Goal: Transaction & Acquisition: Download file/media

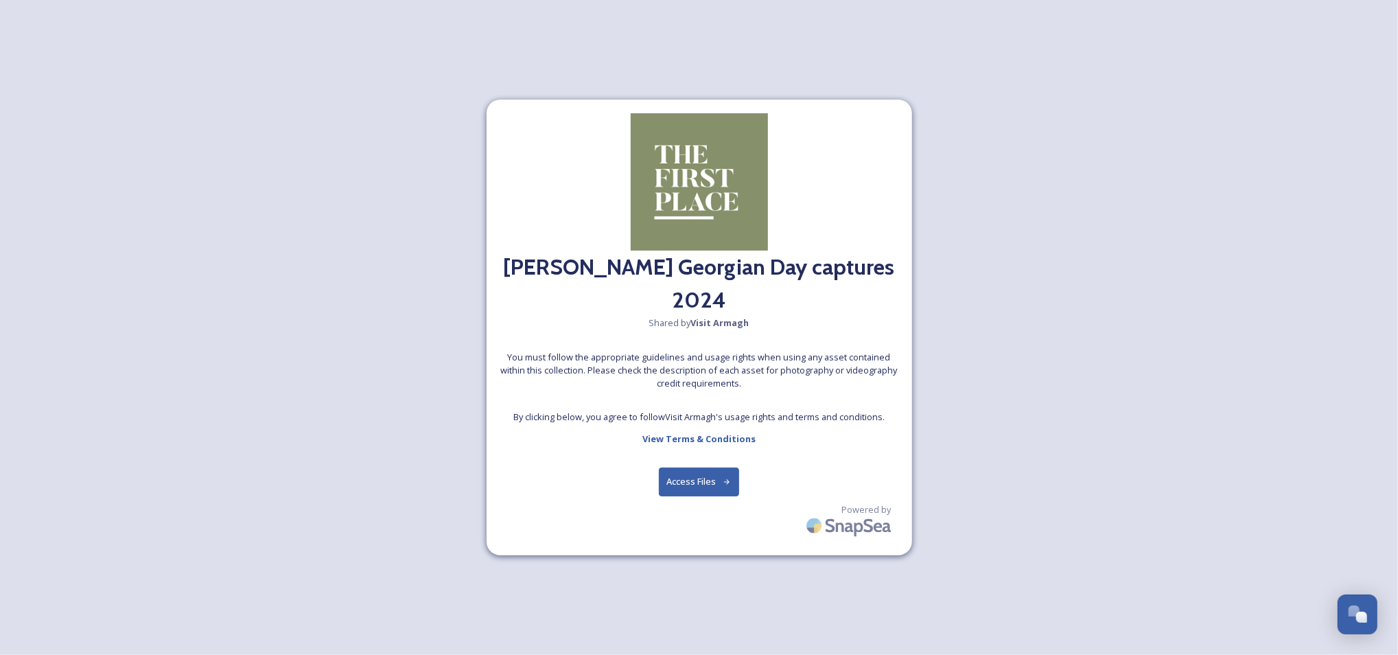
click at [711, 480] on button "Access Files" at bounding box center [699, 481] width 80 height 28
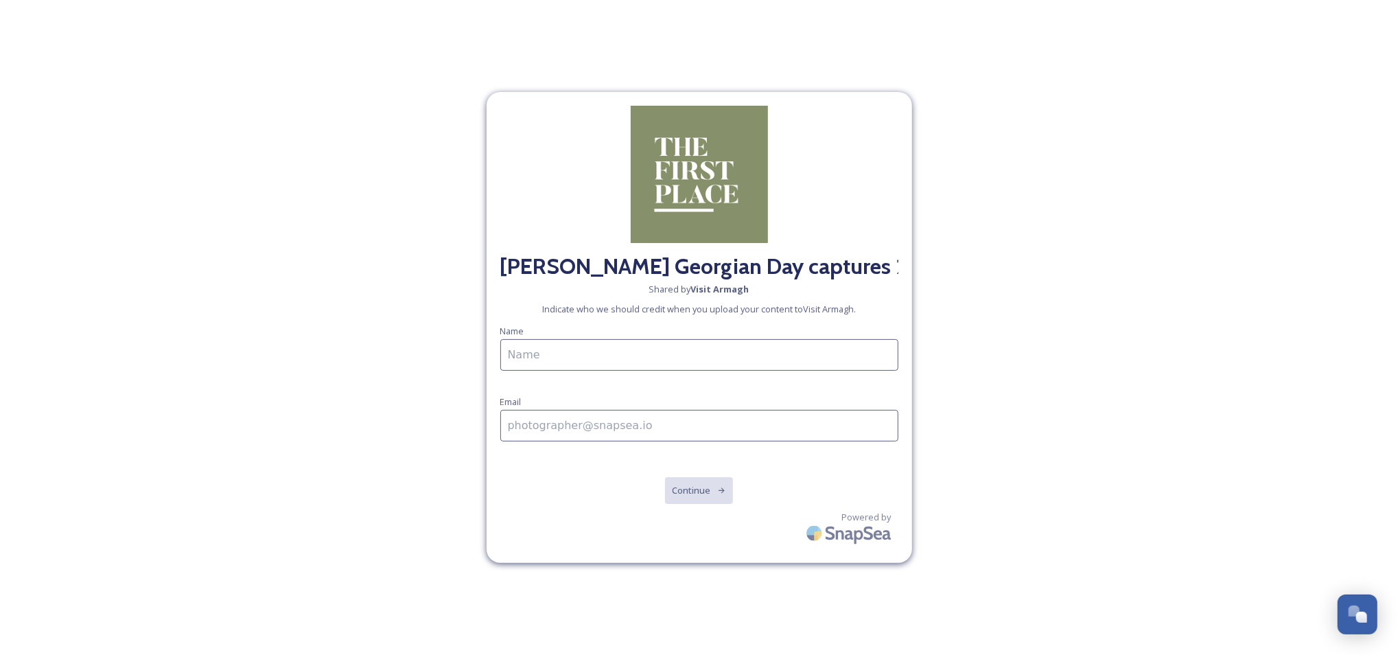
click at [620, 353] on input at bounding box center [699, 355] width 398 height 32
type input "Assumpta Oneill"
type input "assumpta.oneill@armaghbanbridgecraigavon.gov.uk"
click at [707, 493] on button "Continue" at bounding box center [698, 490] width 69 height 28
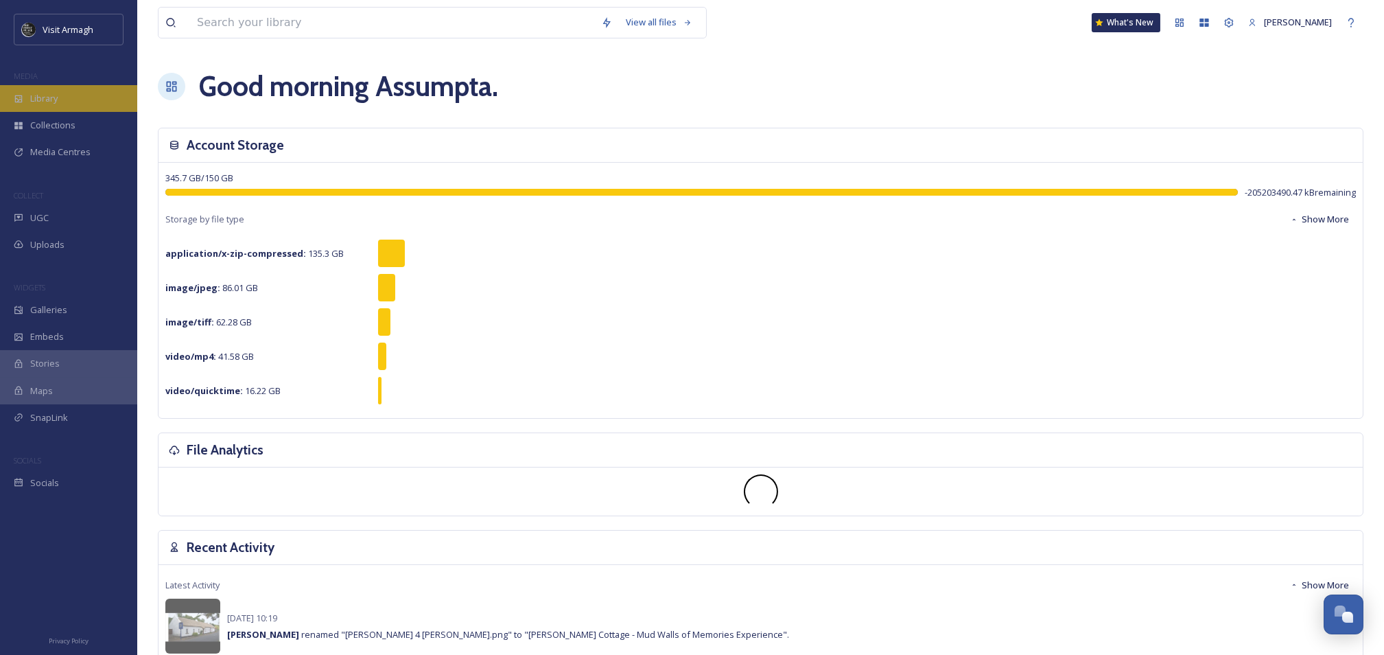
click at [49, 92] on span "Library" at bounding box center [43, 98] width 27 height 13
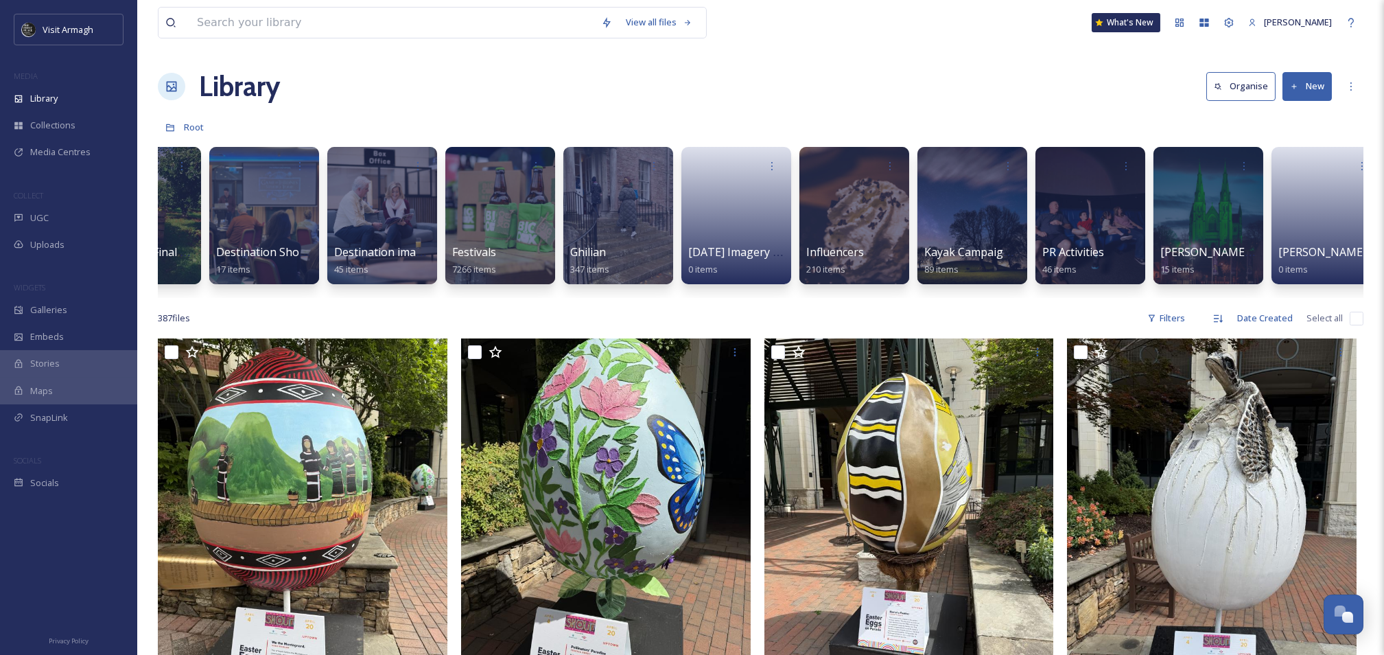
scroll to position [0, 655]
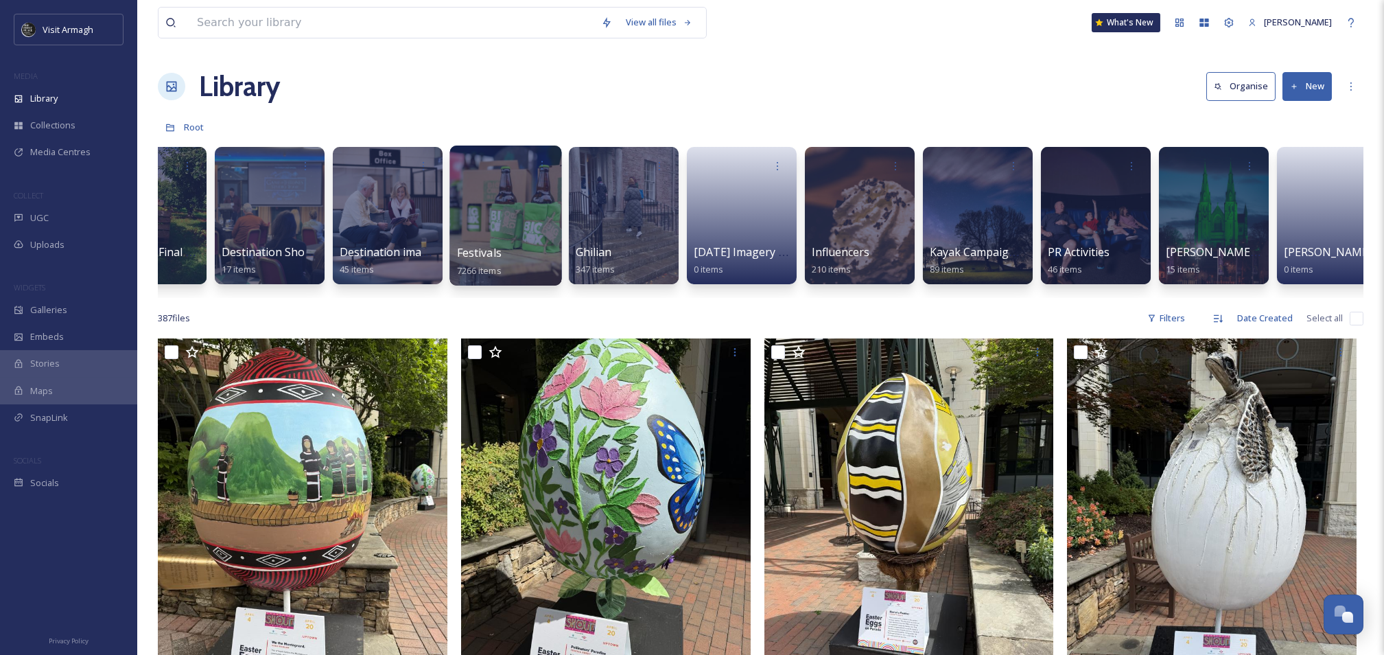
click at [469, 187] on div at bounding box center [505, 215] width 112 height 140
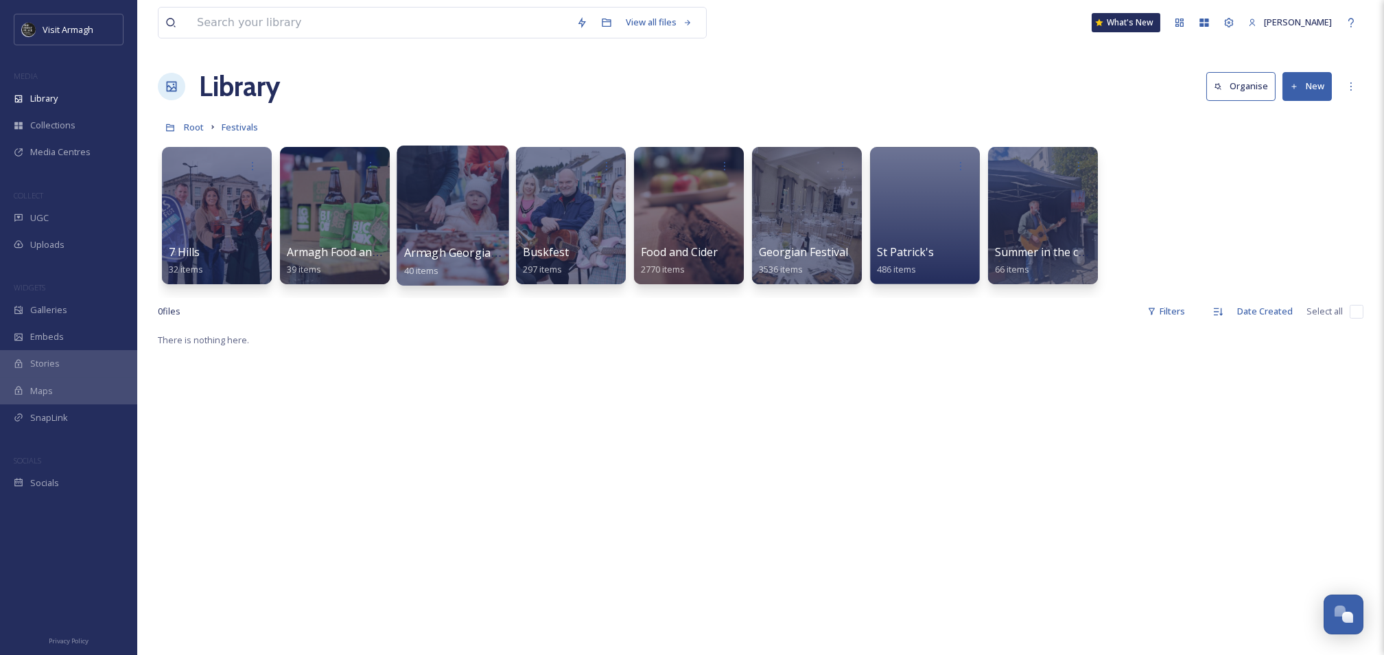
click at [456, 200] on div at bounding box center [453, 215] width 112 height 140
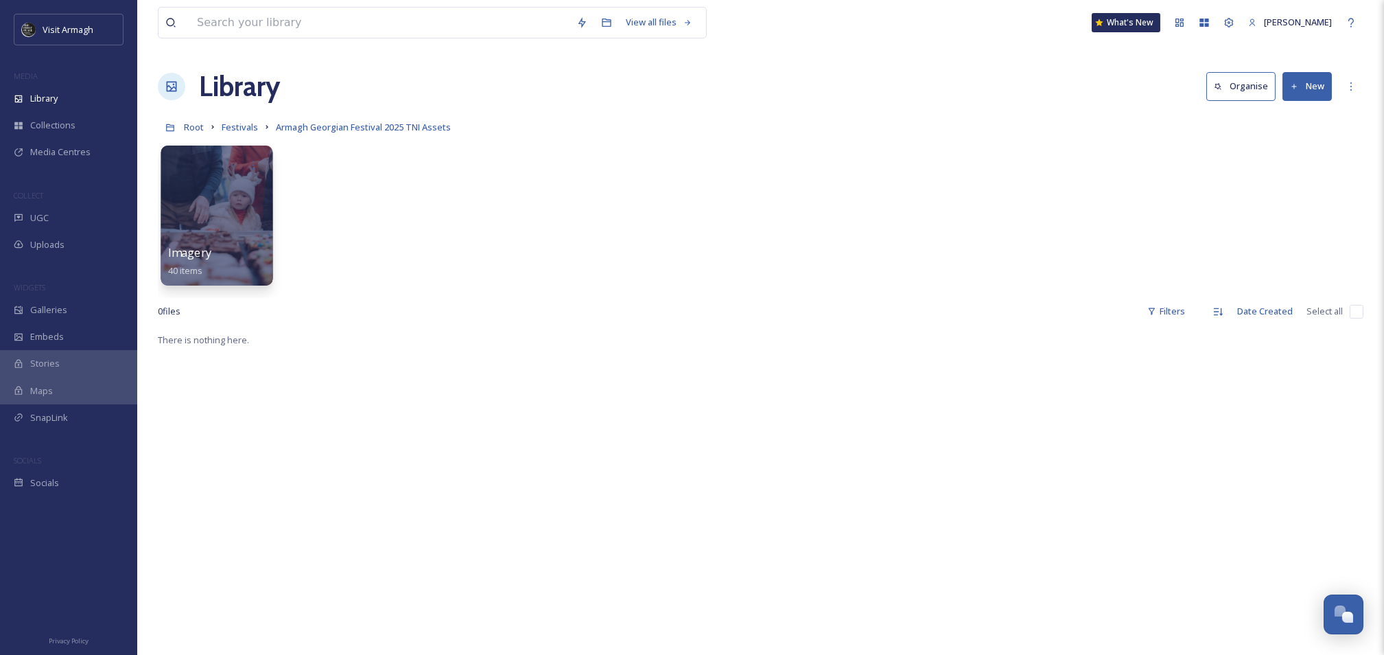
click at [233, 201] on div at bounding box center [217, 215] width 112 height 140
click at [235, 130] on span "Festivals" at bounding box center [240, 127] width 36 height 12
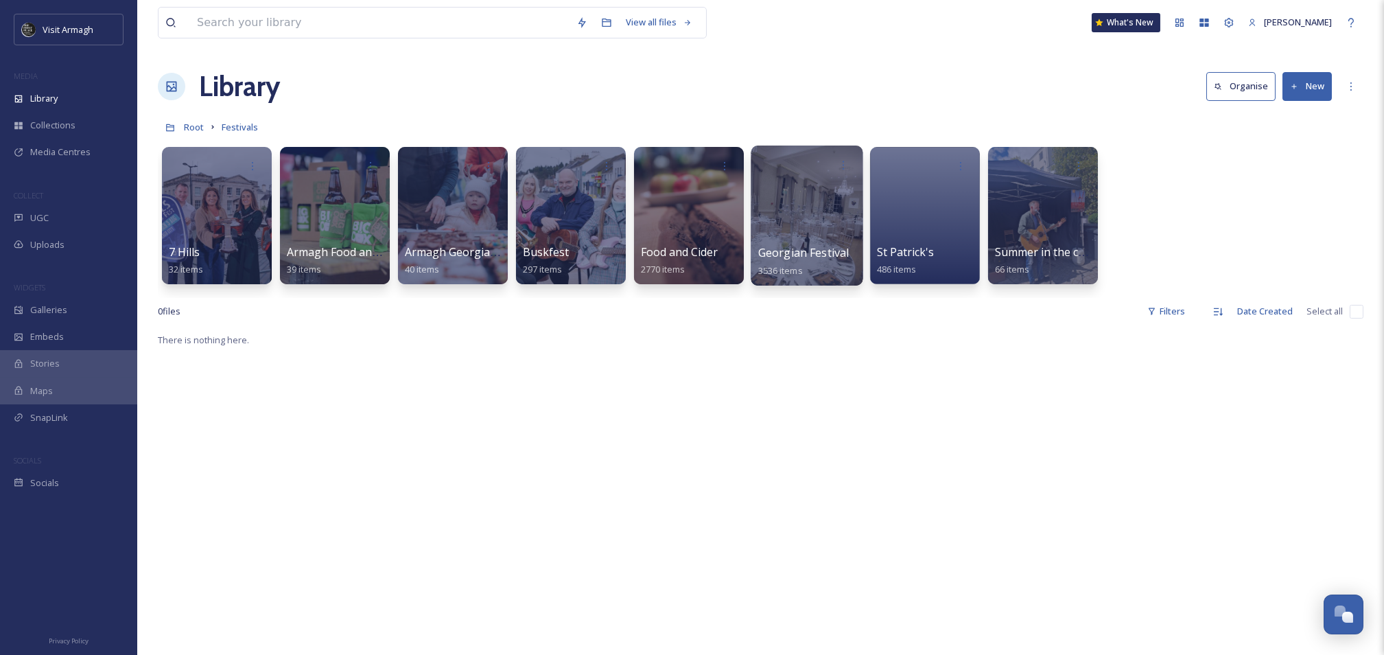
click at [798, 200] on div at bounding box center [807, 215] width 112 height 140
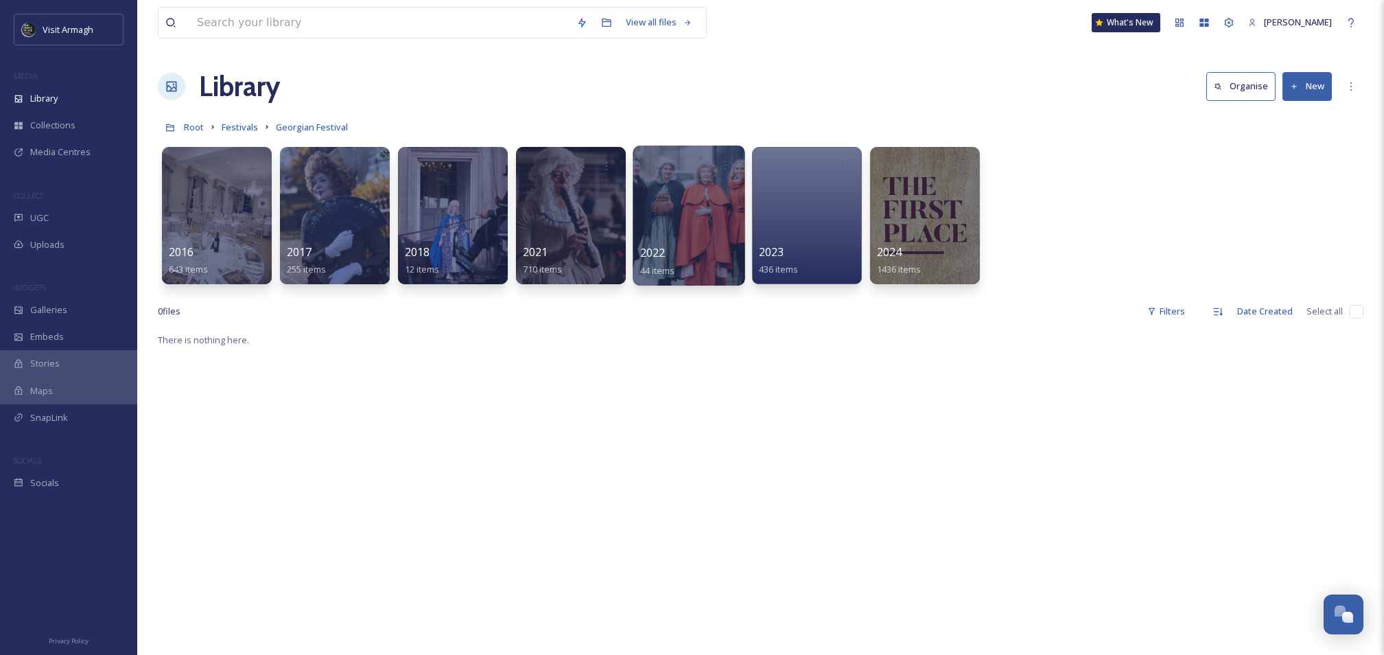
click at [660, 193] on div at bounding box center [689, 215] width 112 height 140
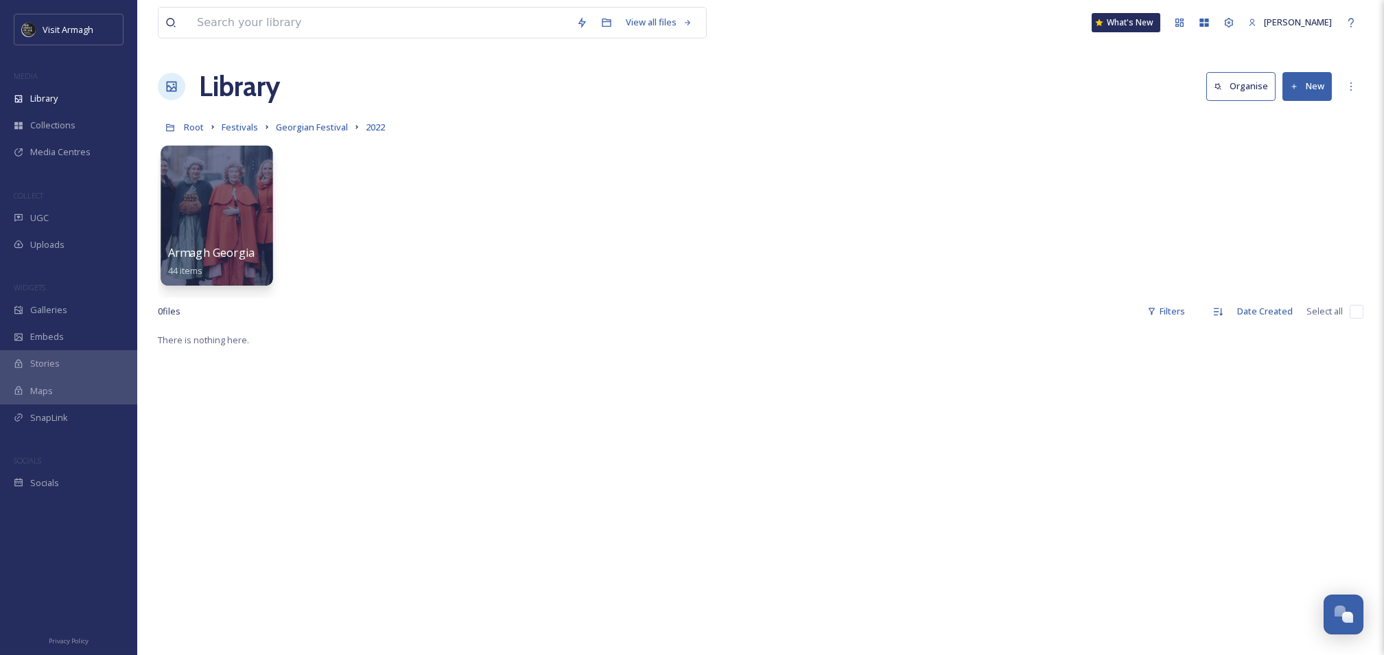
click at [196, 172] on div at bounding box center [217, 164] width 98 height 25
click at [212, 213] on div at bounding box center [217, 215] width 112 height 140
click at [189, 174] on div at bounding box center [217, 164] width 98 height 25
click at [218, 251] on span "Armagh Georgian Weekend 2022" at bounding box center [255, 252] width 174 height 15
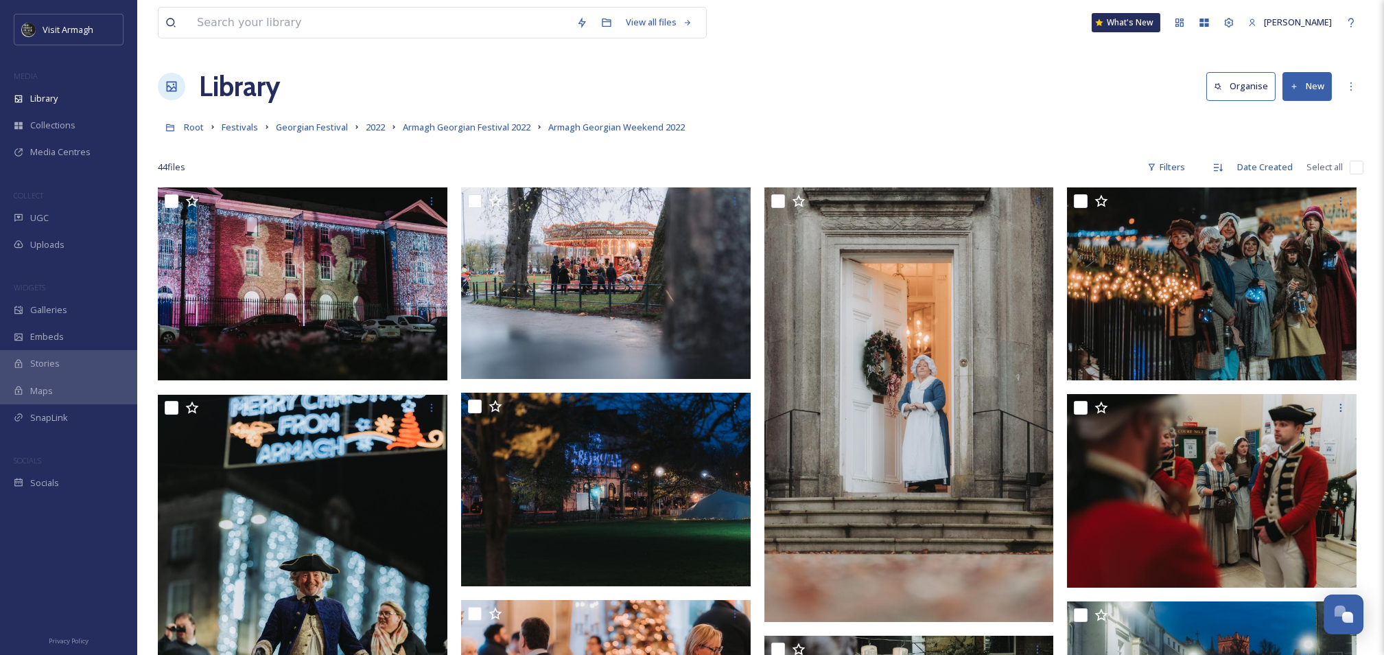
click at [506, 121] on link "Armagh Georgian Festival 2022" at bounding box center [467, 127] width 128 height 16
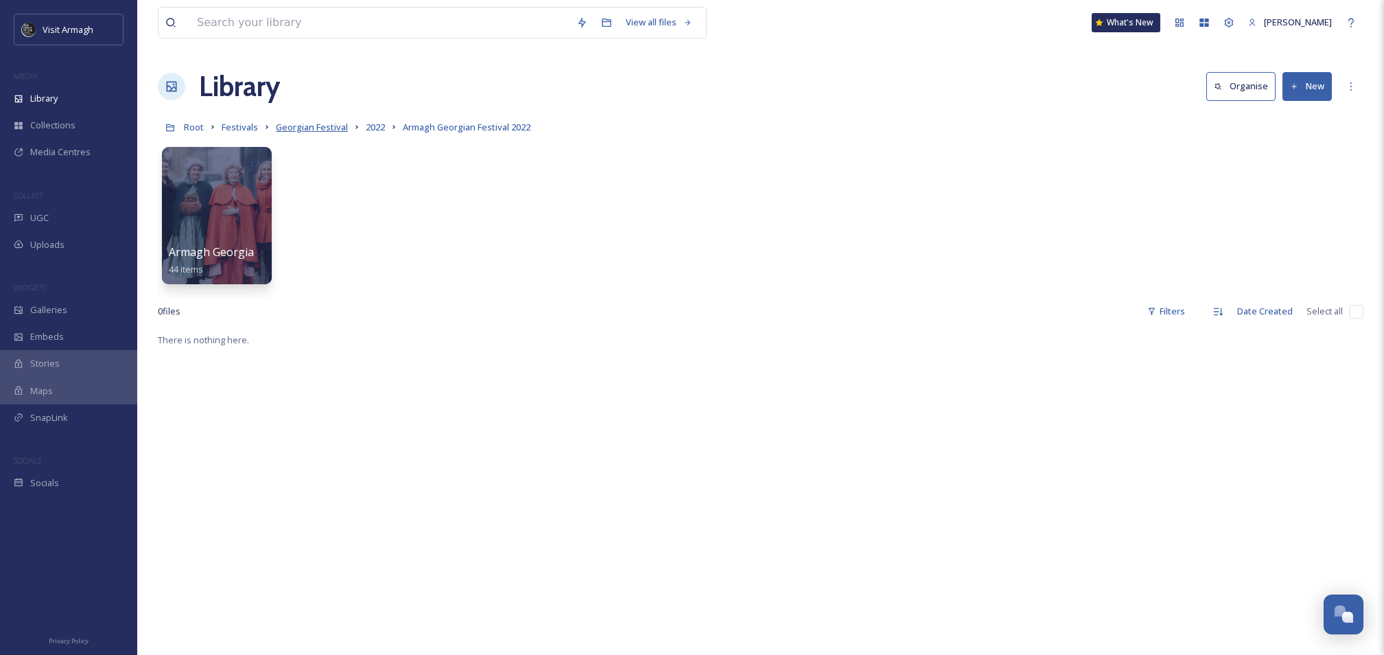
click at [295, 130] on span "Georgian Festival" at bounding box center [312, 127] width 72 height 12
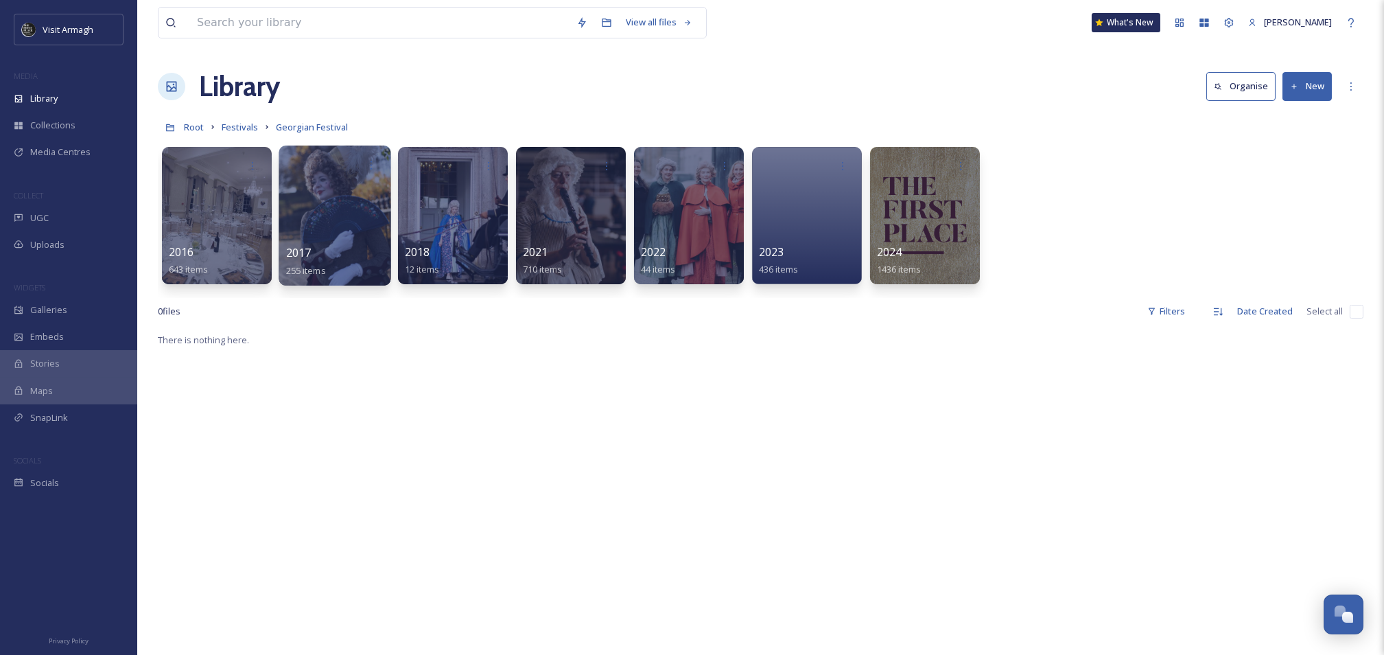
click at [346, 216] on div at bounding box center [335, 215] width 112 height 140
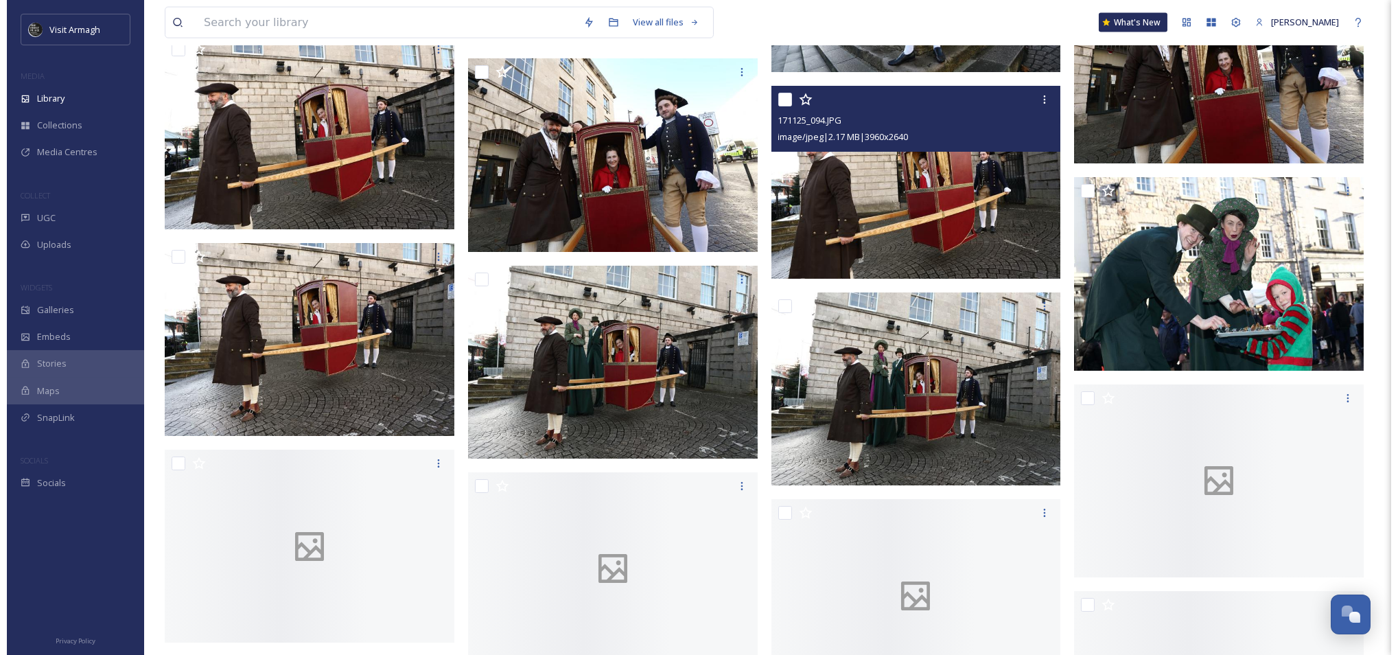
scroll to position [8713, 0]
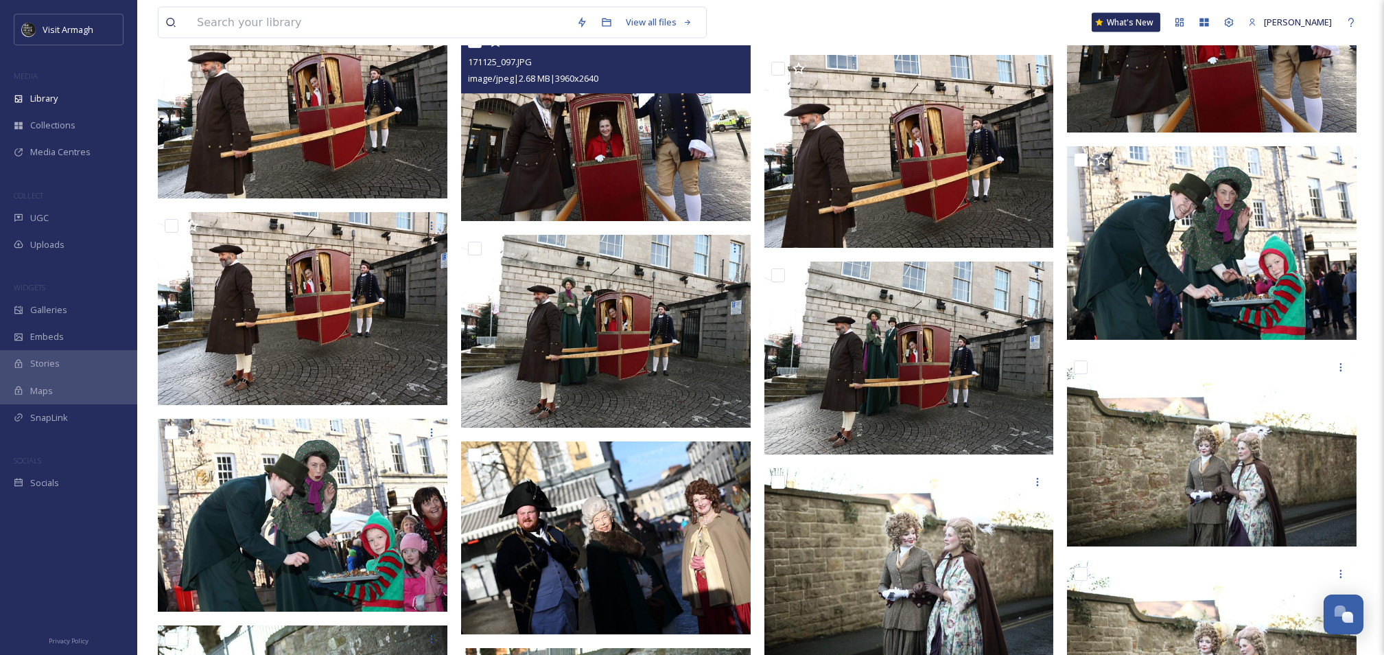
click at [582, 125] on img at bounding box center [606, 123] width 290 height 193
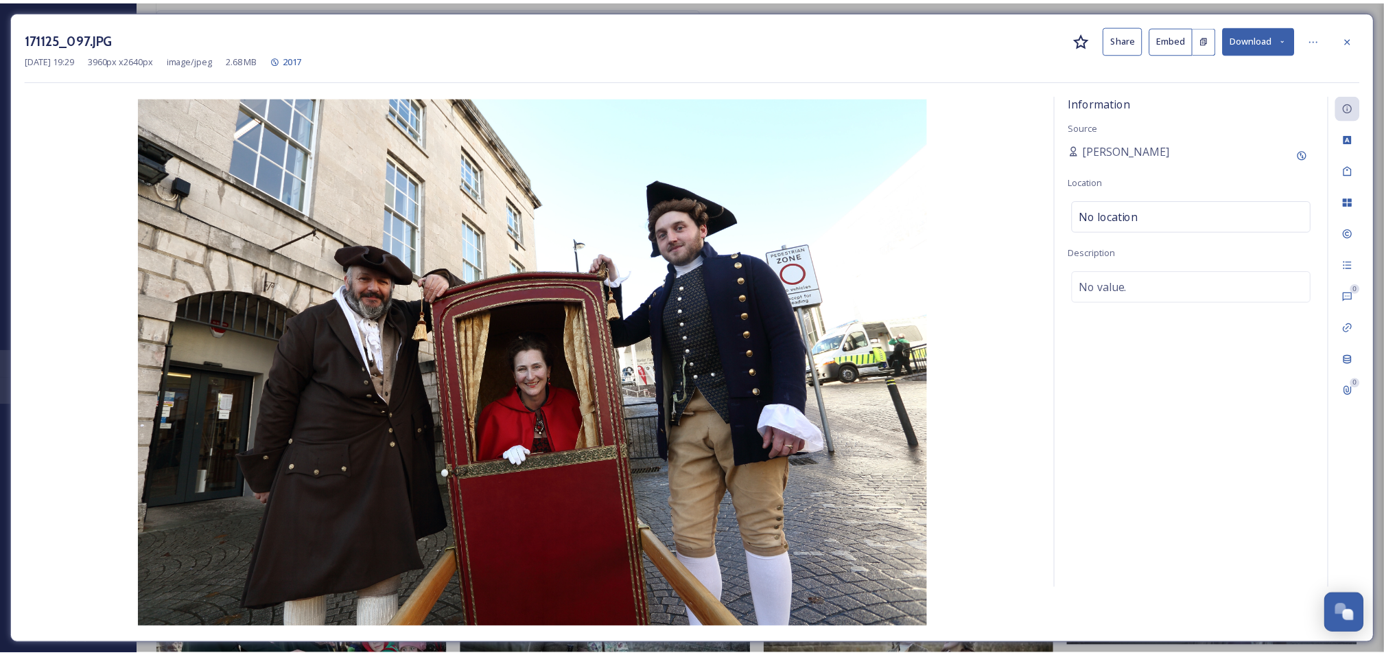
scroll to position [8808, 0]
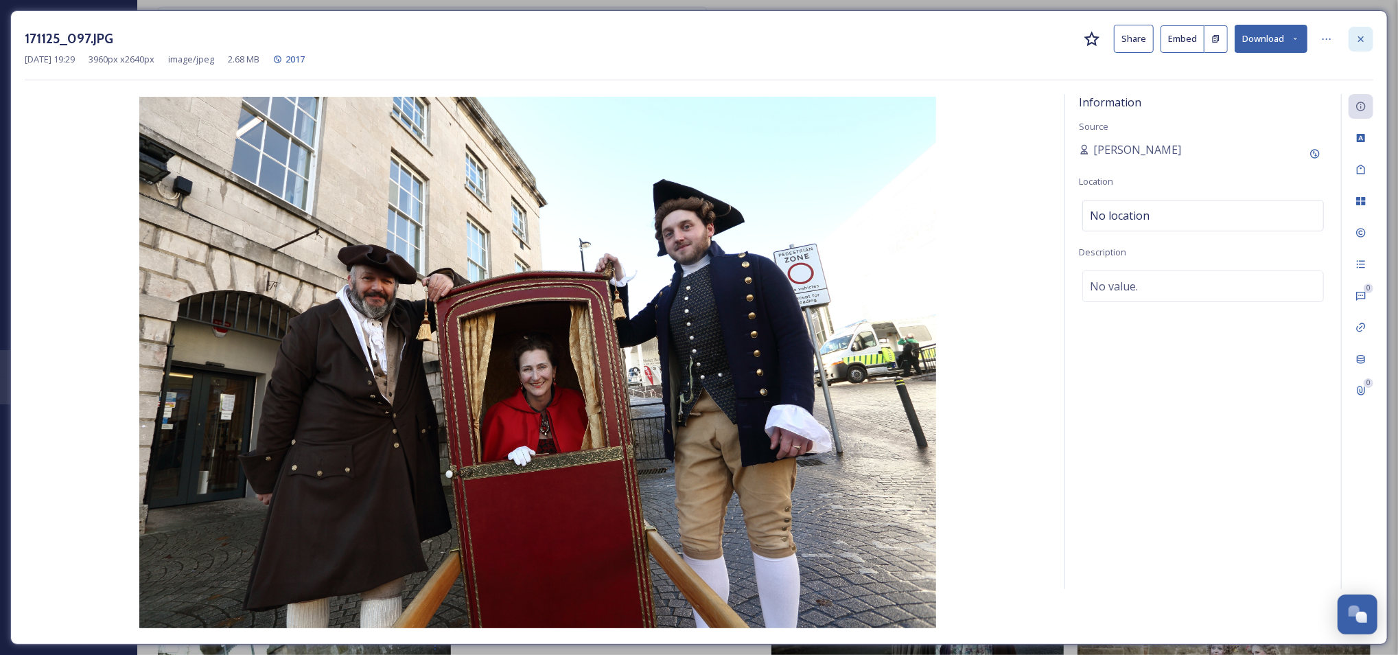
click at [1359, 40] on icon at bounding box center [1360, 38] width 5 height 5
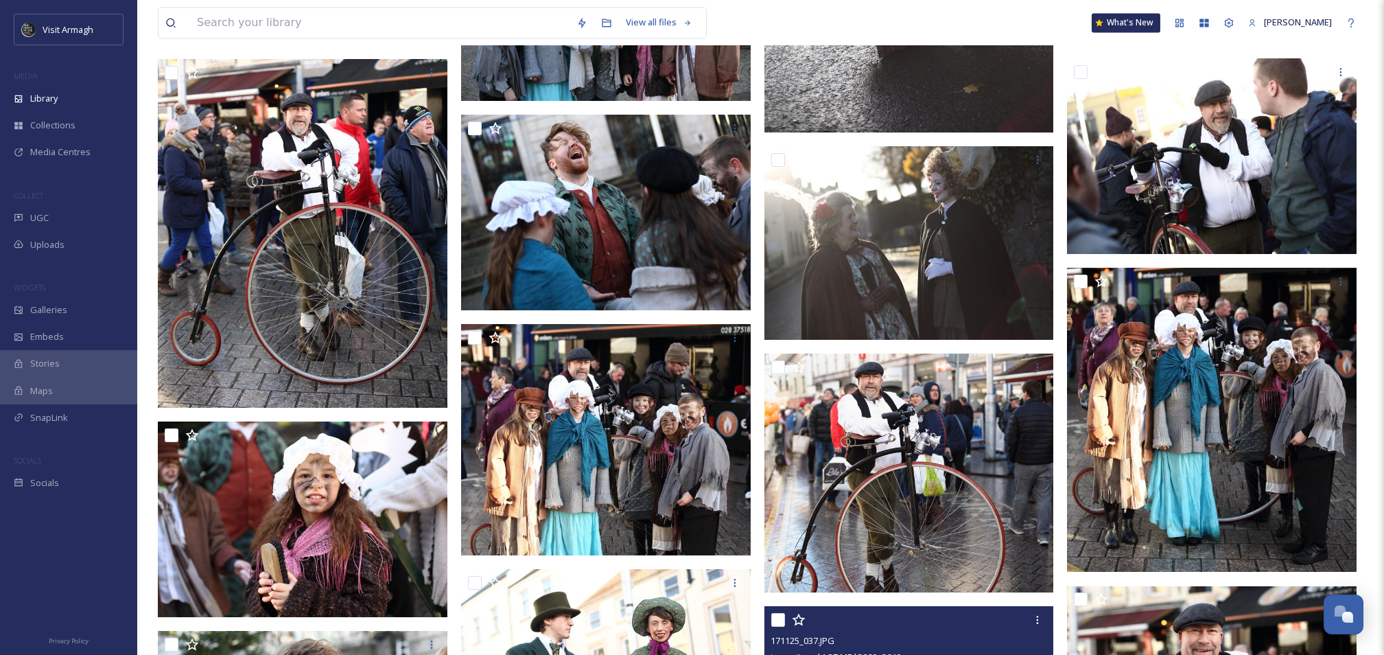
scroll to position [11827, 0]
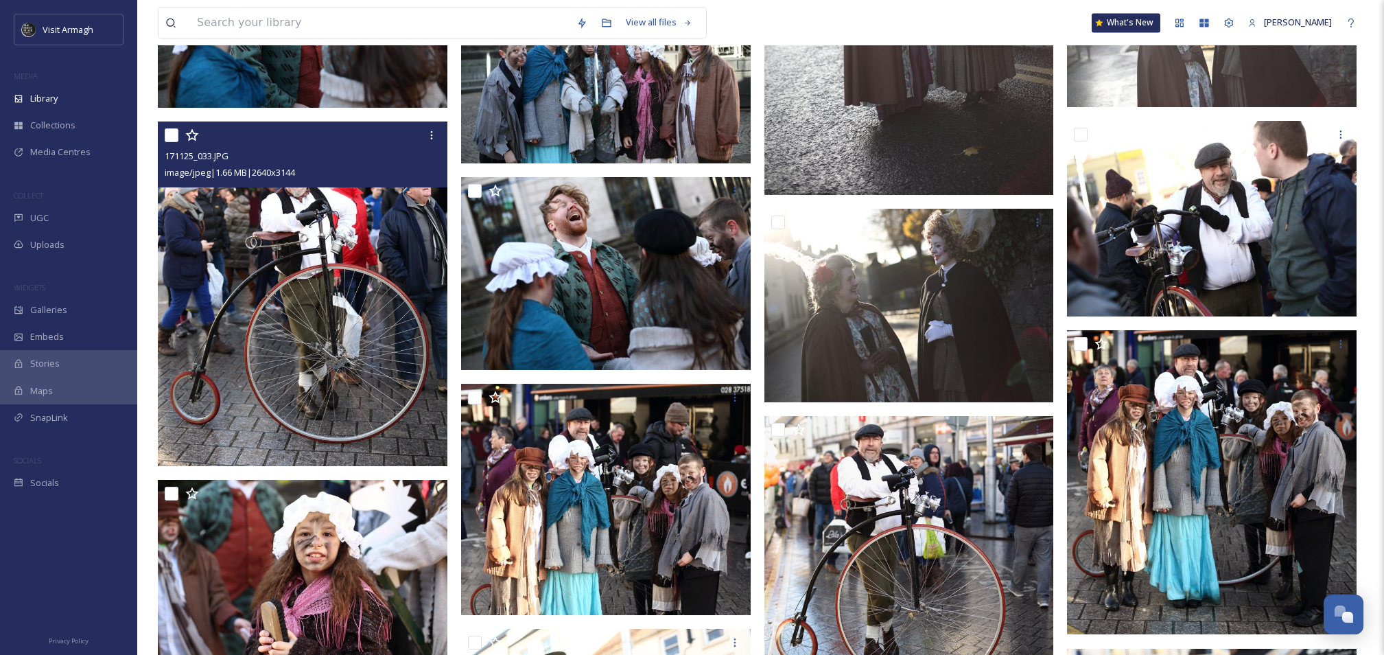
click at [296, 268] on img at bounding box center [303, 293] width 290 height 345
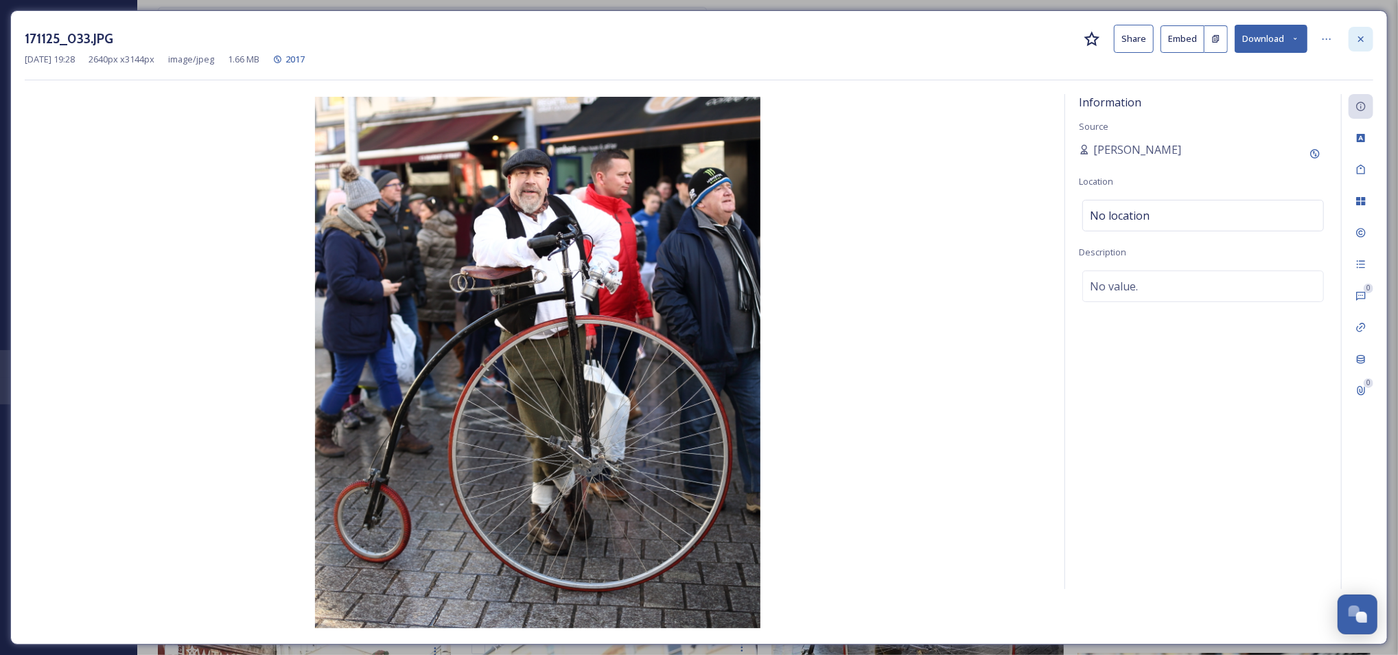
click at [1363, 40] on icon at bounding box center [1360, 38] width 5 height 5
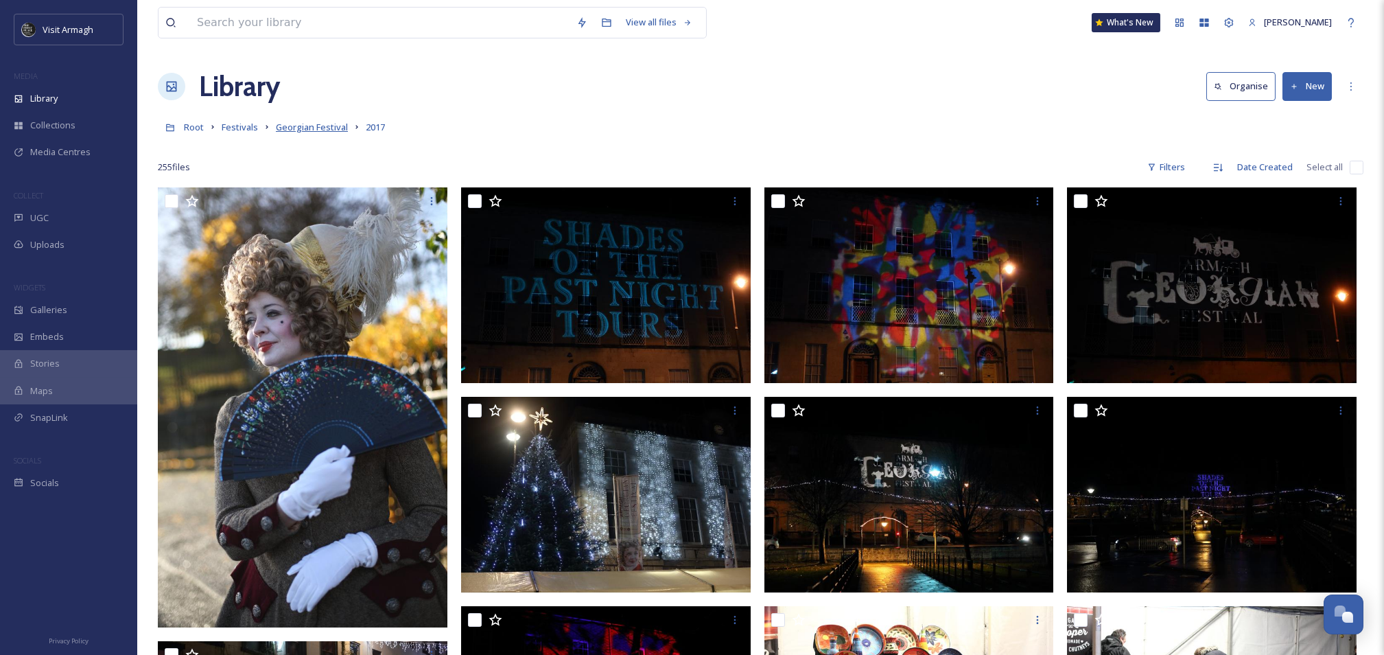
click at [308, 132] on span "Georgian Festival" at bounding box center [312, 127] width 72 height 12
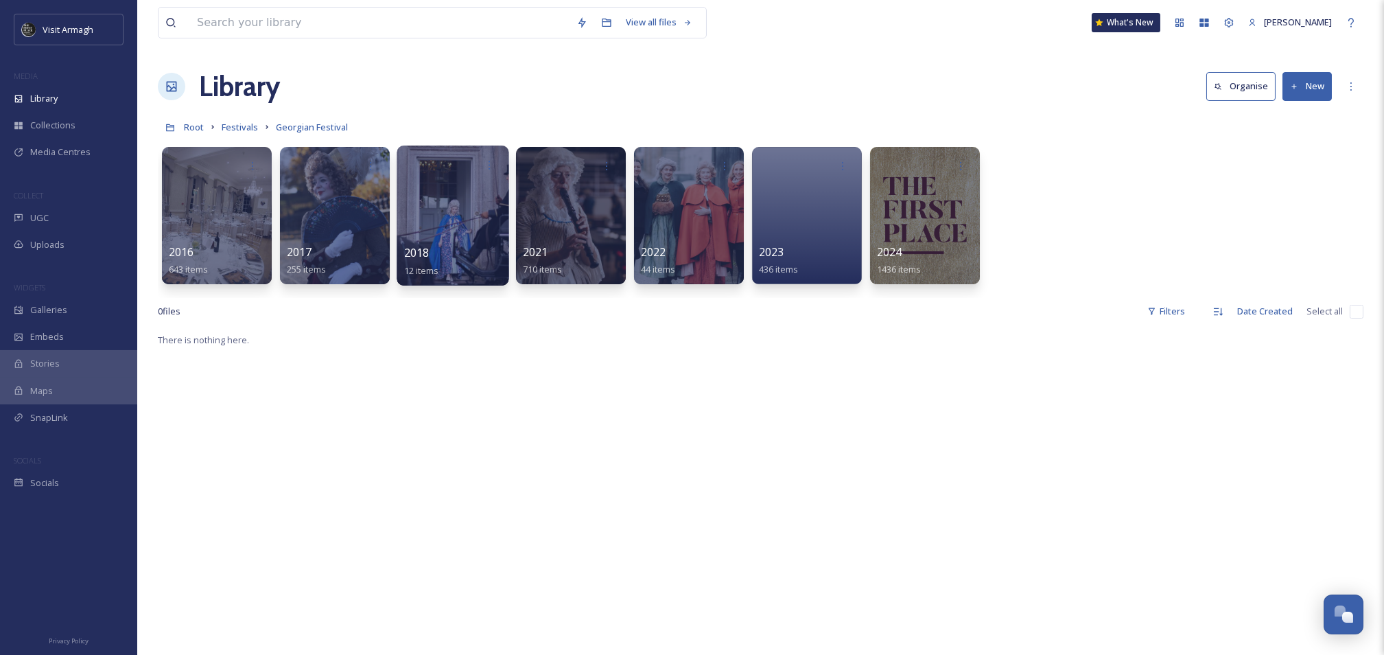
click at [432, 214] on div at bounding box center [453, 215] width 112 height 140
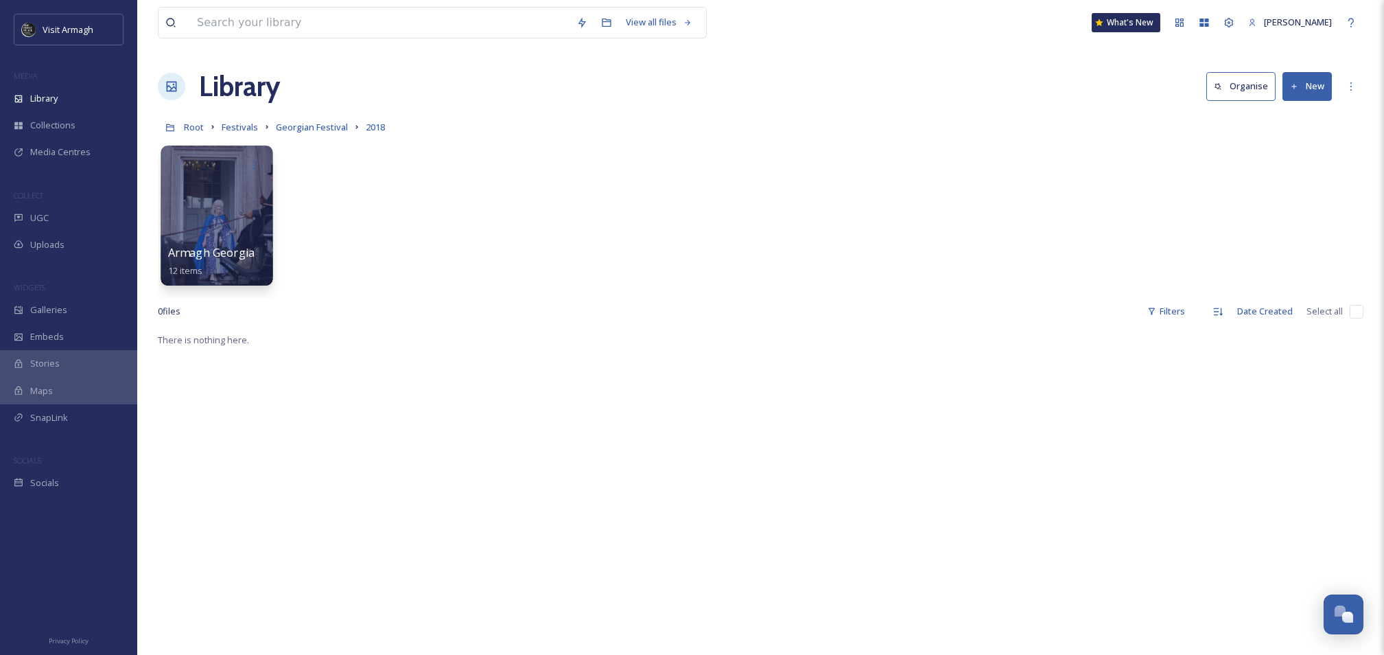
click at [231, 194] on div at bounding box center [217, 215] width 112 height 140
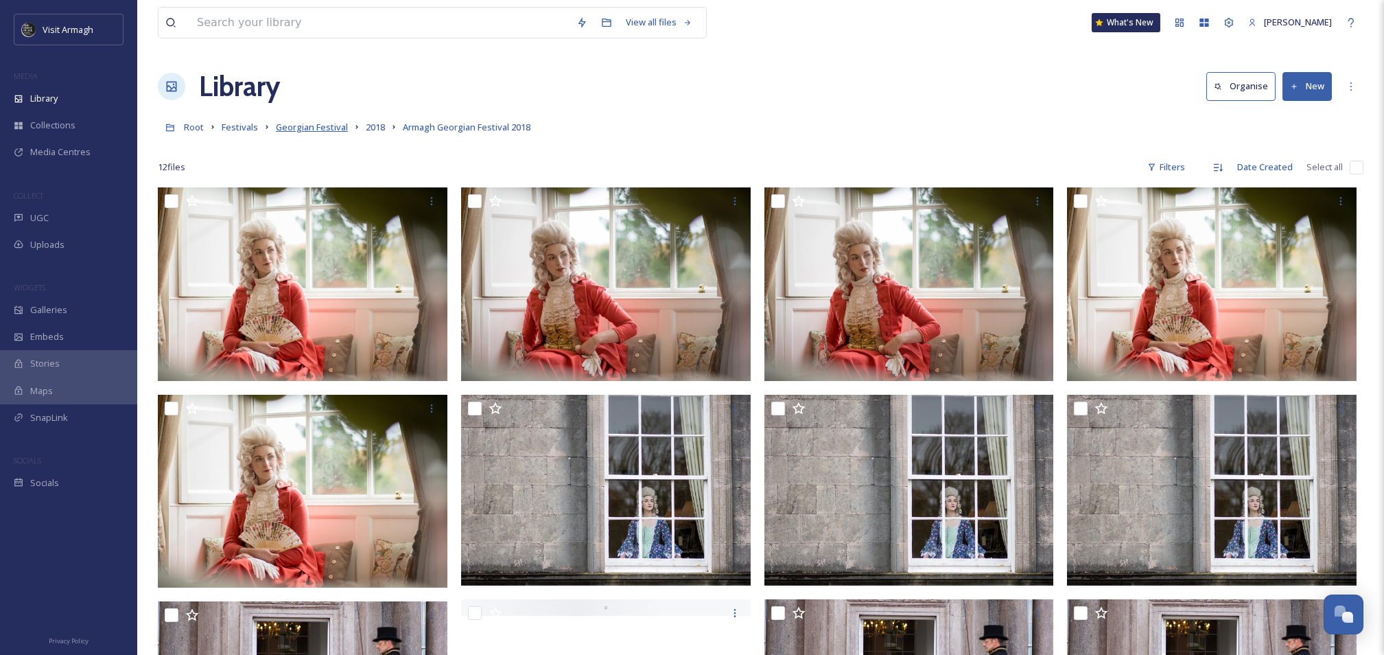
click at [311, 129] on span "Georgian Festival" at bounding box center [312, 127] width 72 height 12
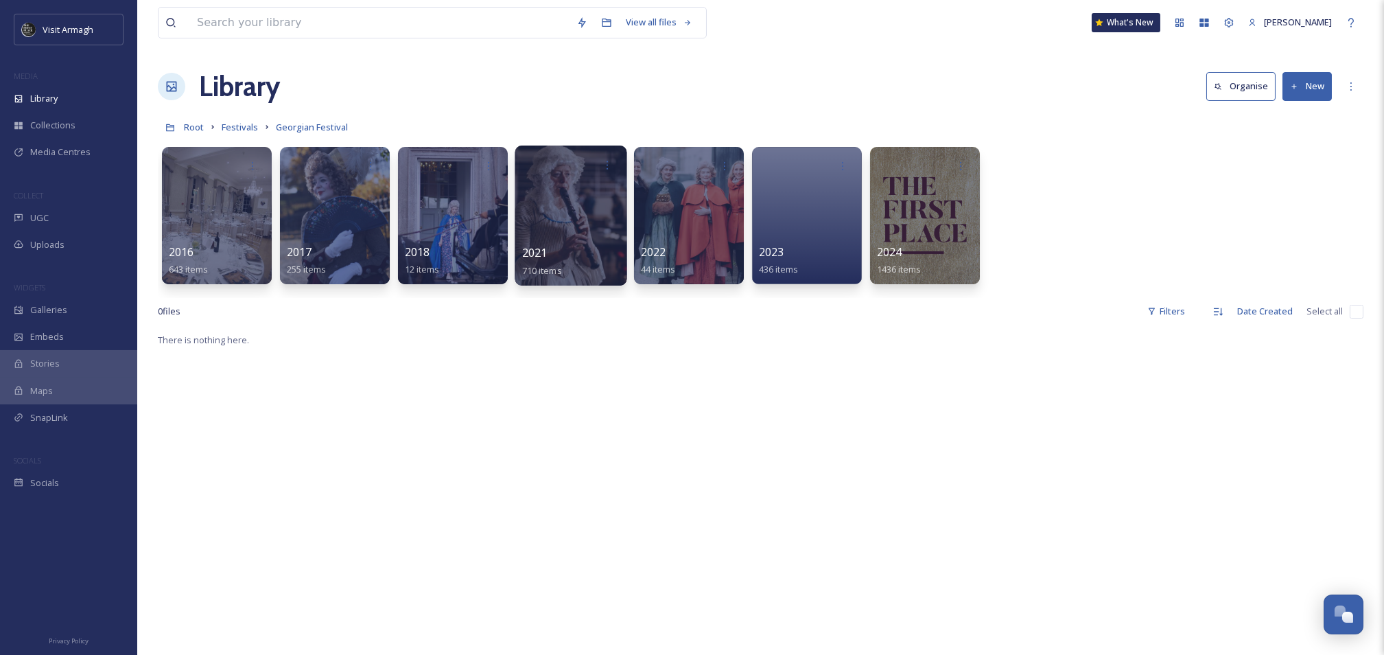
click at [555, 194] on div at bounding box center [571, 215] width 112 height 140
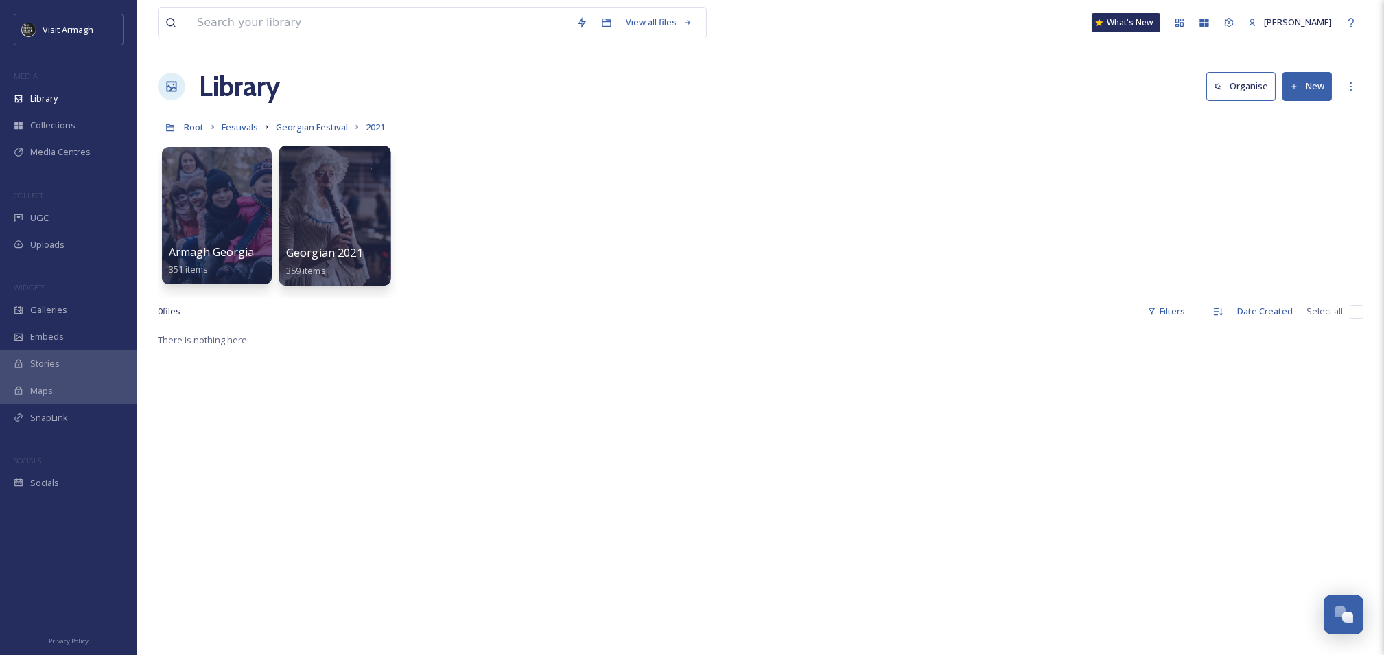
click at [350, 227] on div at bounding box center [335, 215] width 112 height 140
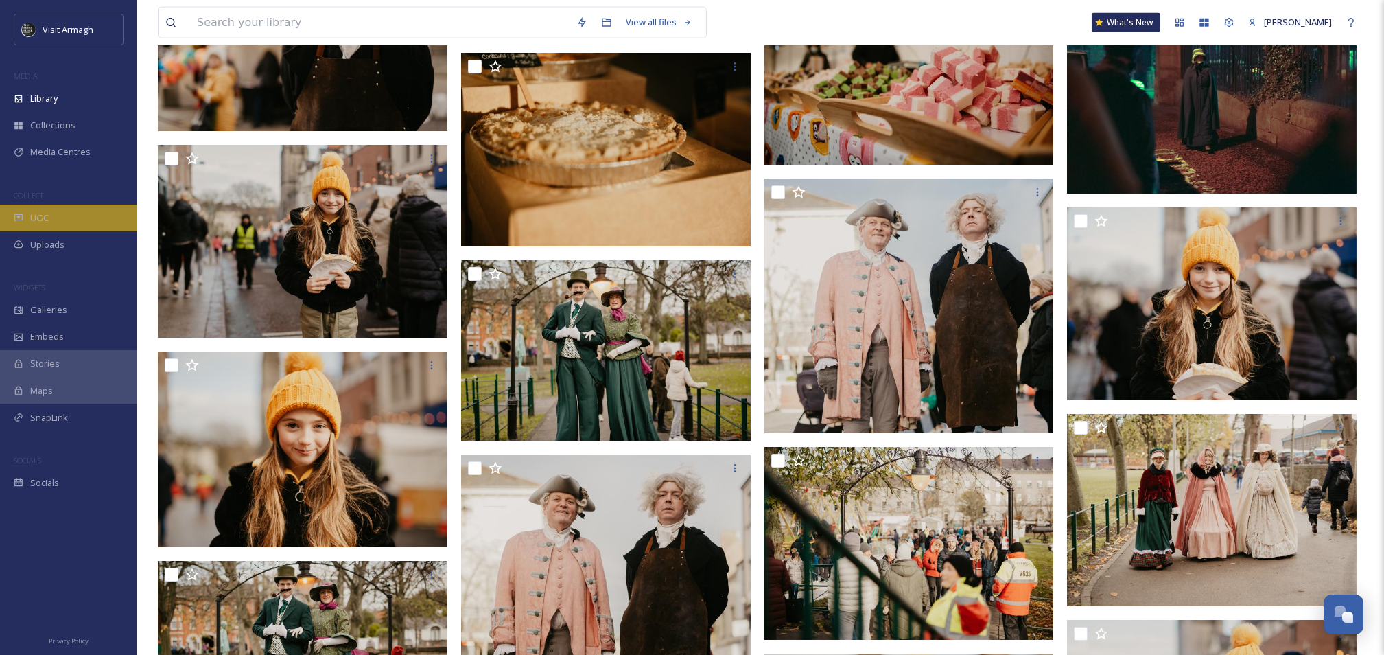
scroll to position [7410, 0]
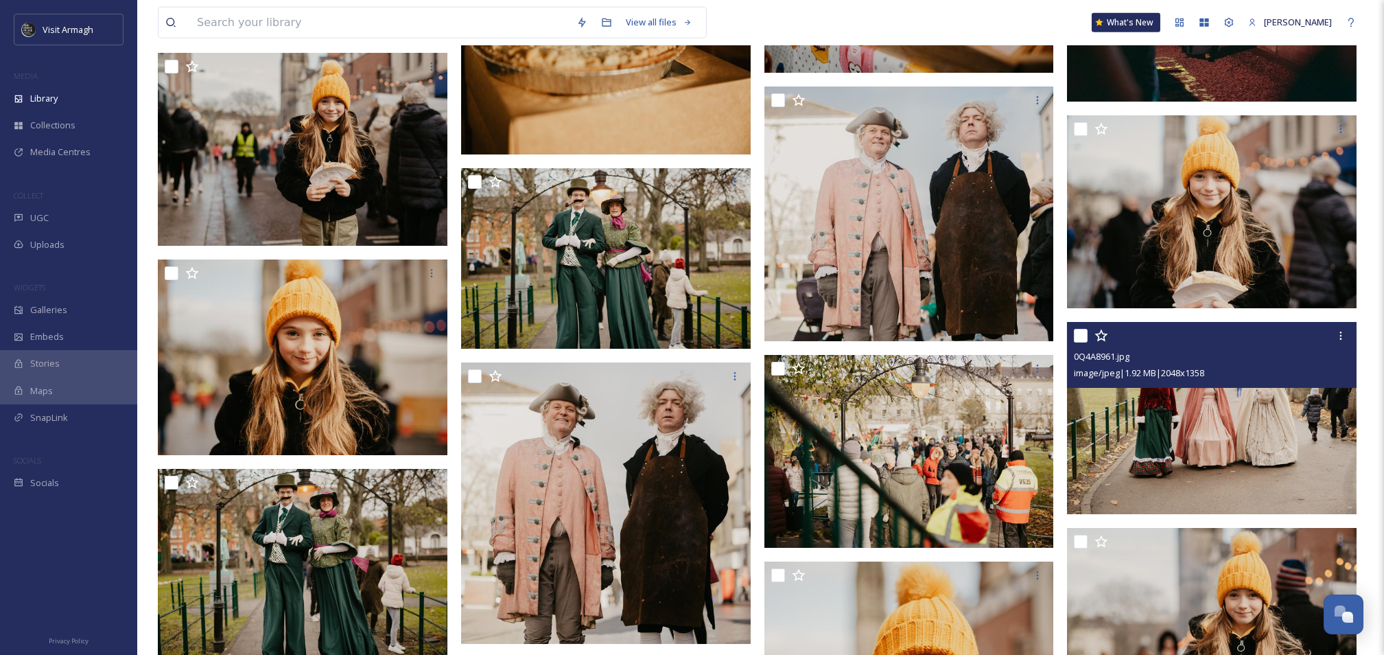
click at [1224, 444] on img at bounding box center [1212, 418] width 290 height 192
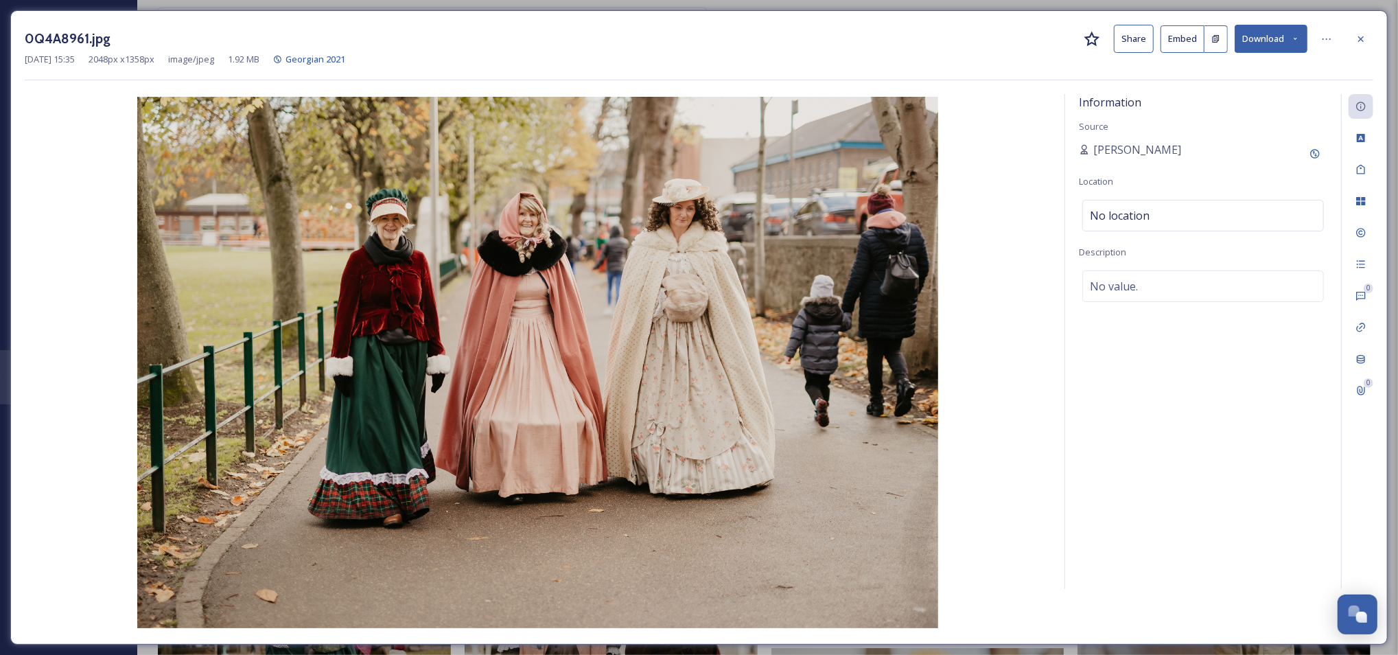
drag, startPoint x: 1362, startPoint y: 38, endPoint x: 1343, endPoint y: 62, distance: 30.3
click at [1362, 38] on icon at bounding box center [1360, 39] width 11 height 11
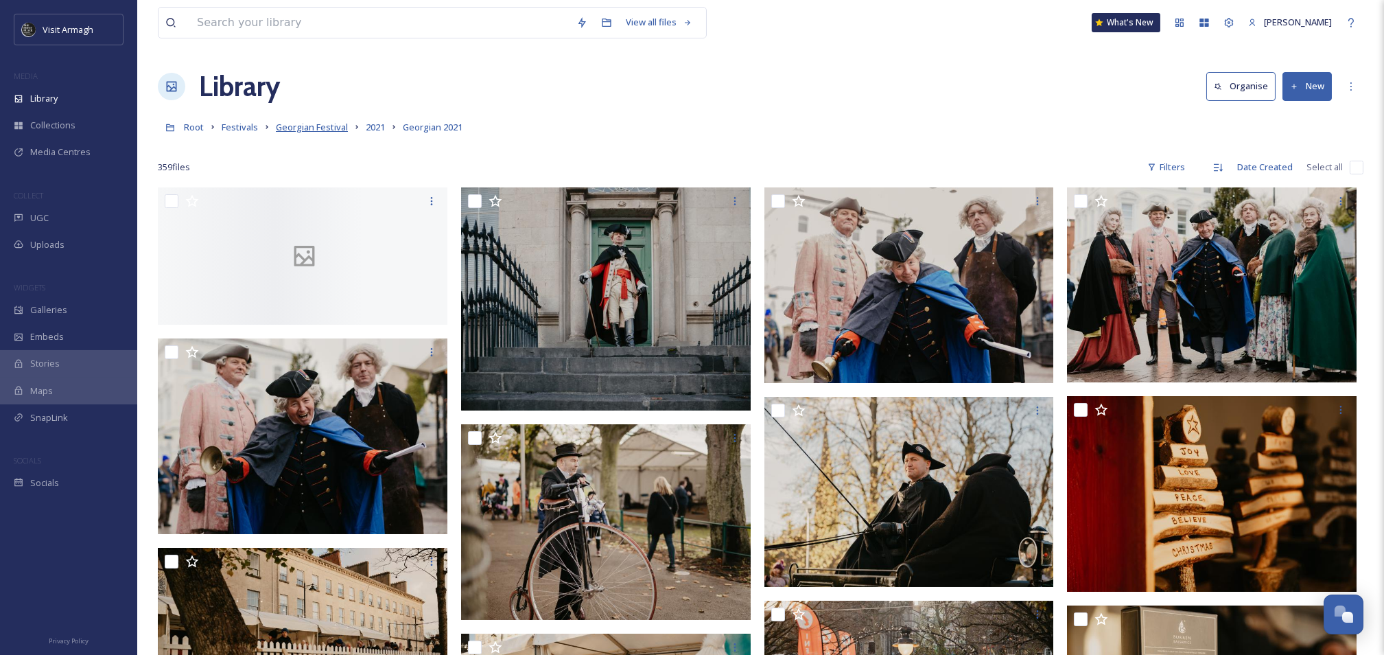
click at [327, 127] on span "Georgian Festival" at bounding box center [312, 127] width 72 height 12
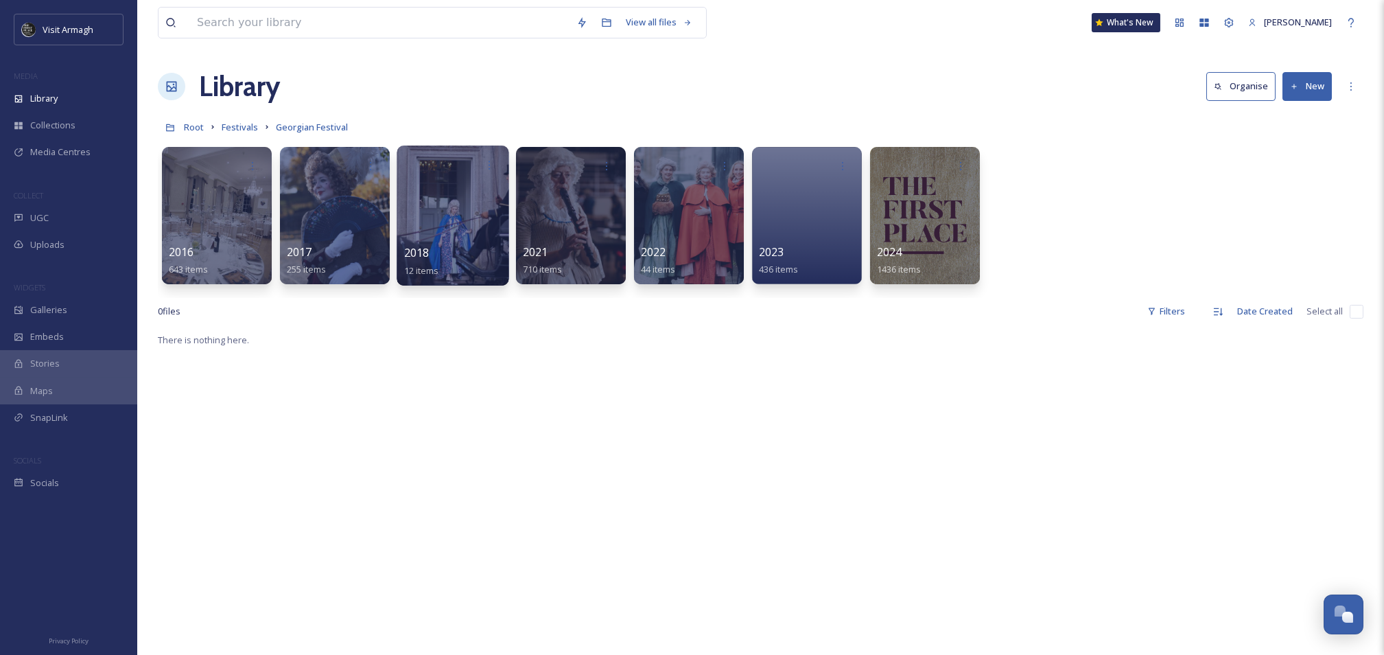
click at [439, 209] on div at bounding box center [453, 215] width 112 height 140
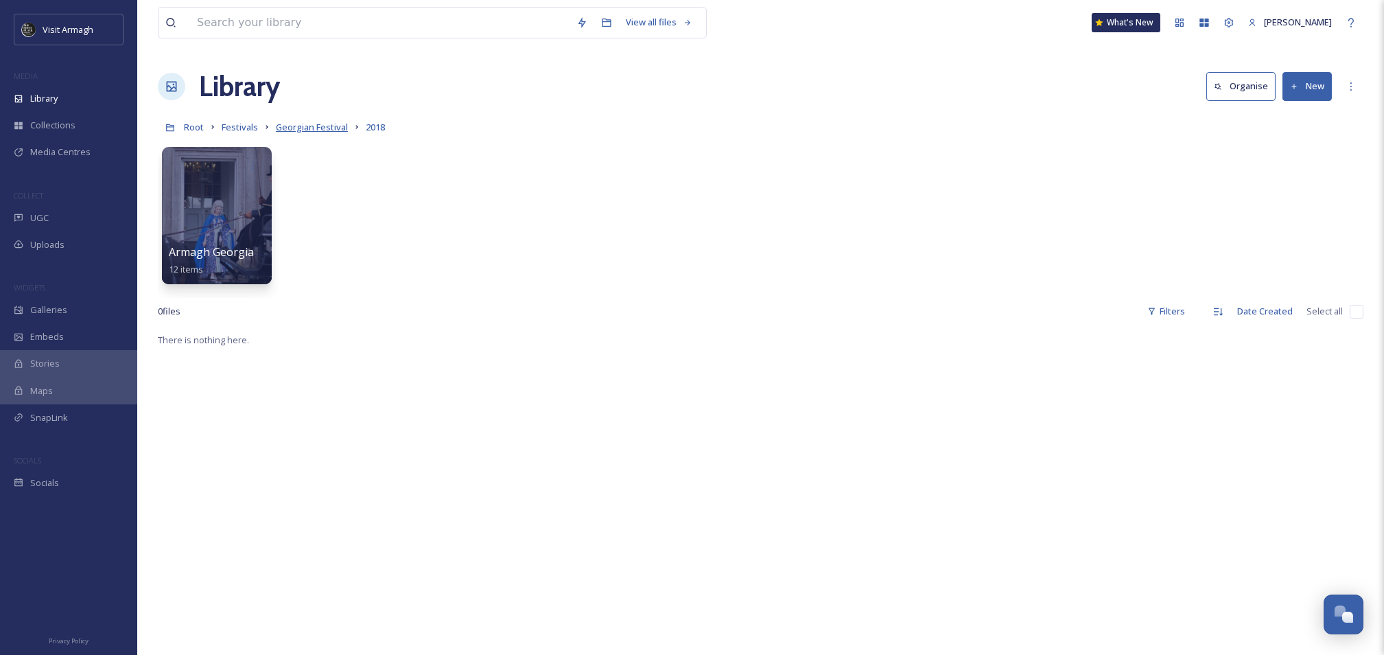
click at [296, 126] on span "Georgian Festival" at bounding box center [312, 127] width 72 height 12
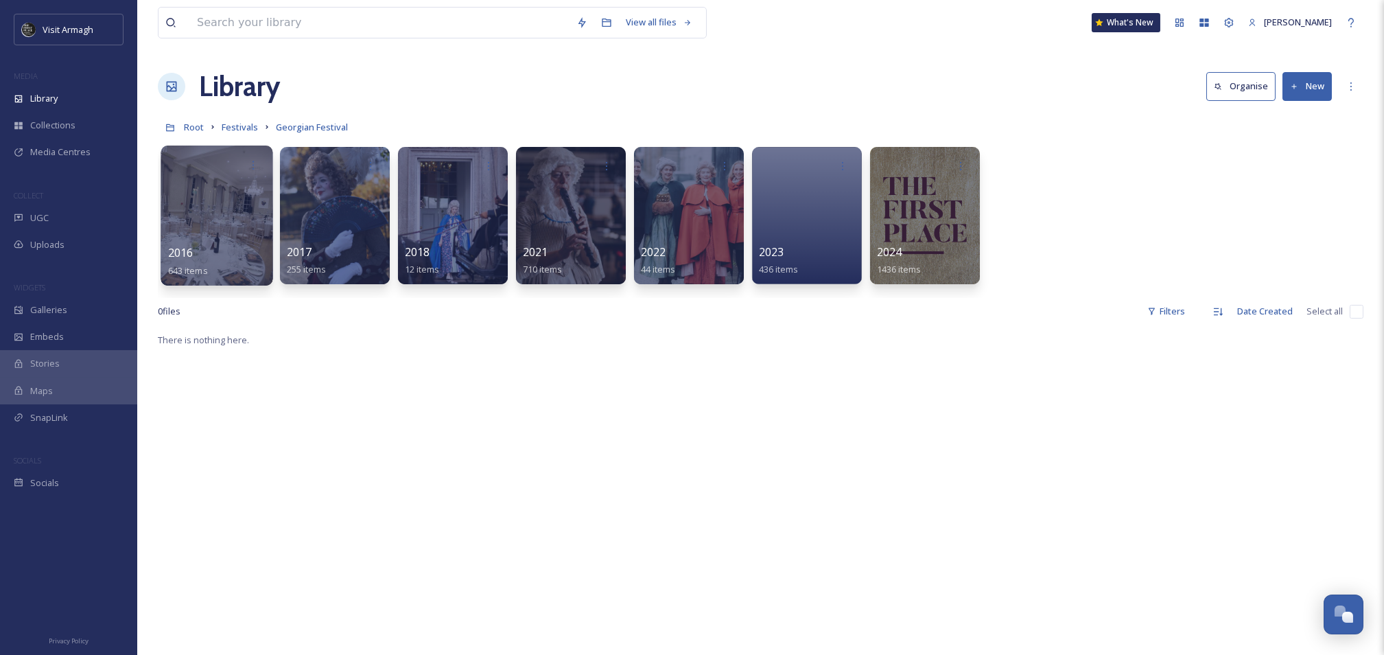
click at [191, 202] on div at bounding box center [217, 215] width 112 height 140
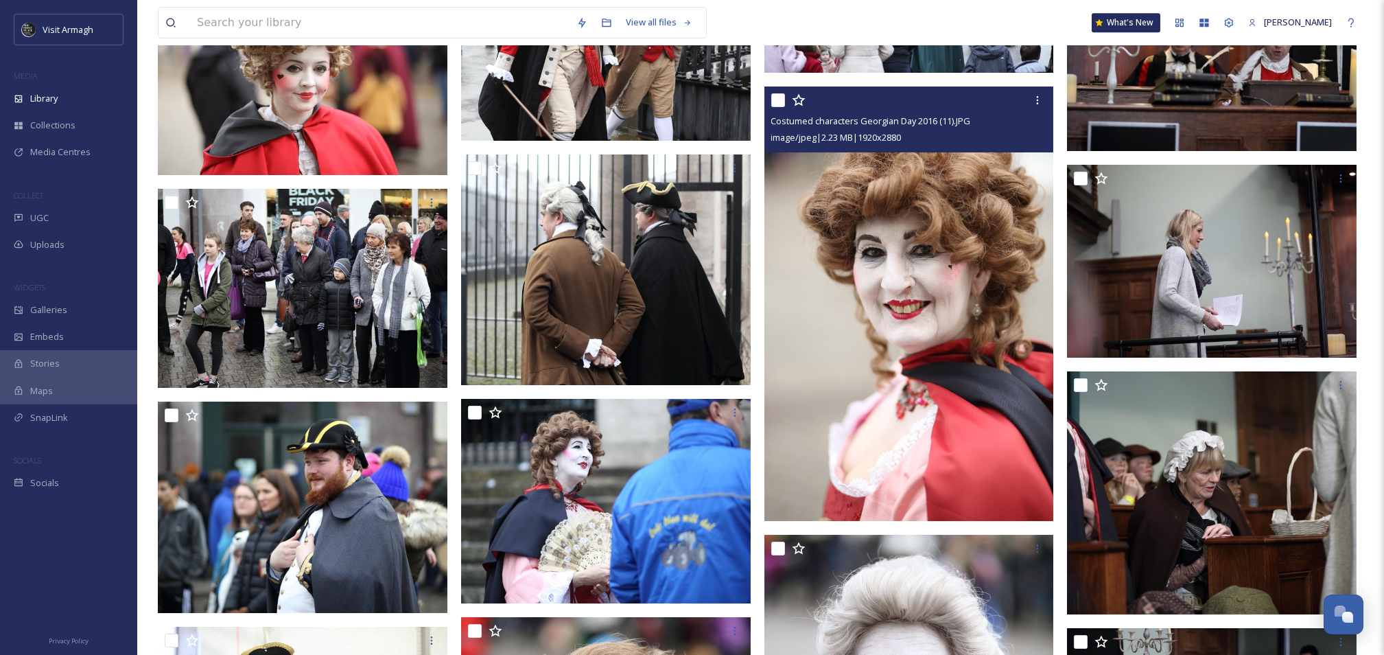
scroll to position [17796, 0]
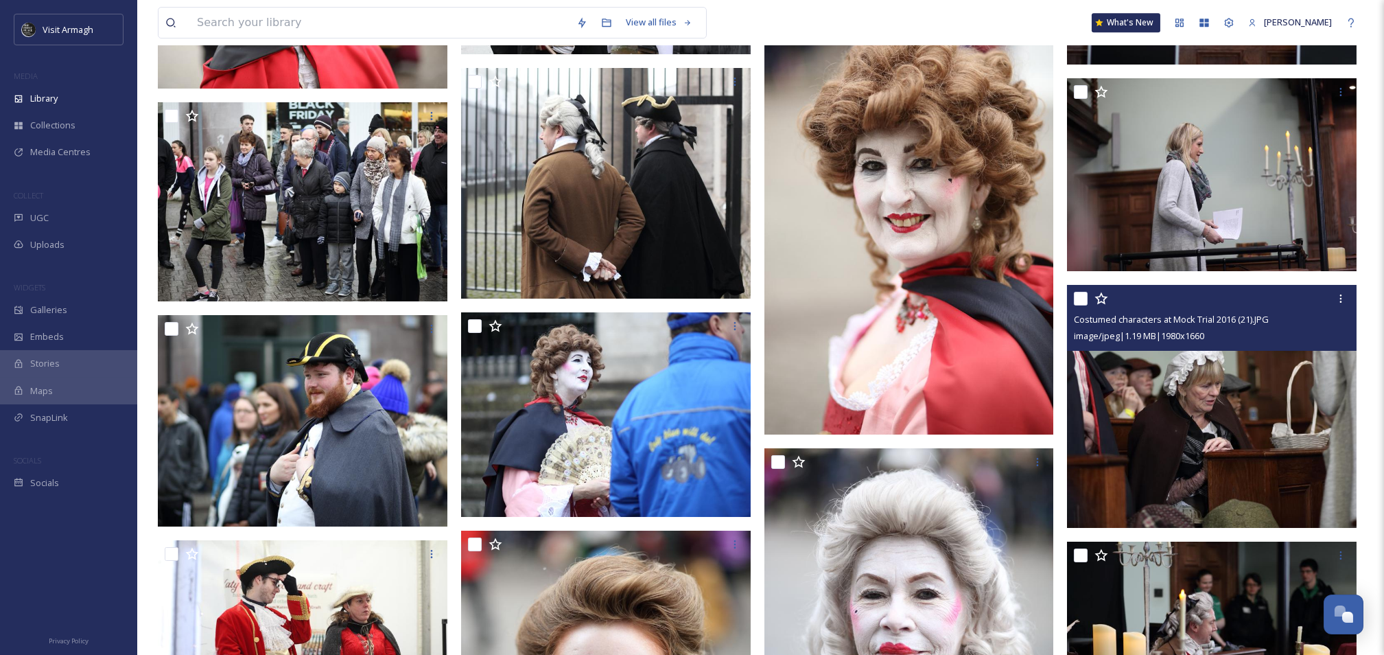
click at [1230, 432] on img at bounding box center [1212, 406] width 290 height 243
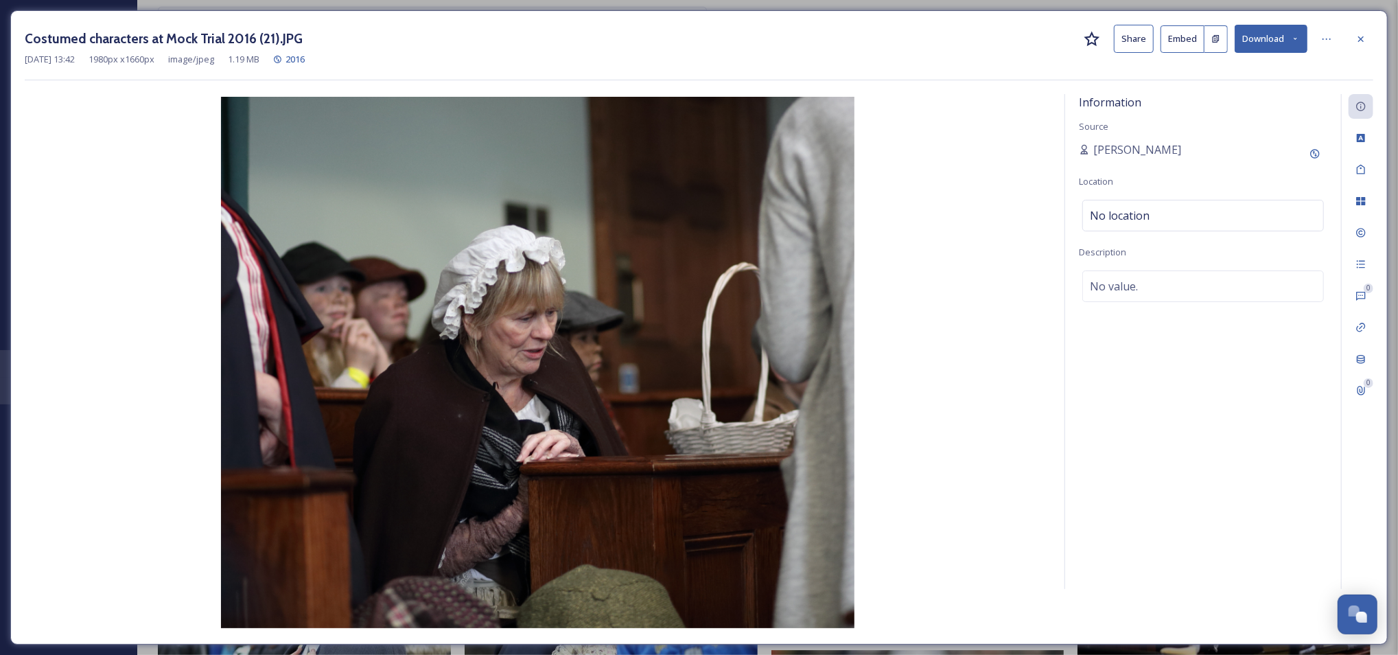
click at [1271, 36] on button "Download" at bounding box center [1270, 39] width 73 height 28
click at [1215, 67] on span "Download Original (1980 x 1660)" at bounding box center [1235, 70] width 130 height 13
click at [1359, 40] on icon at bounding box center [1360, 38] width 5 height 5
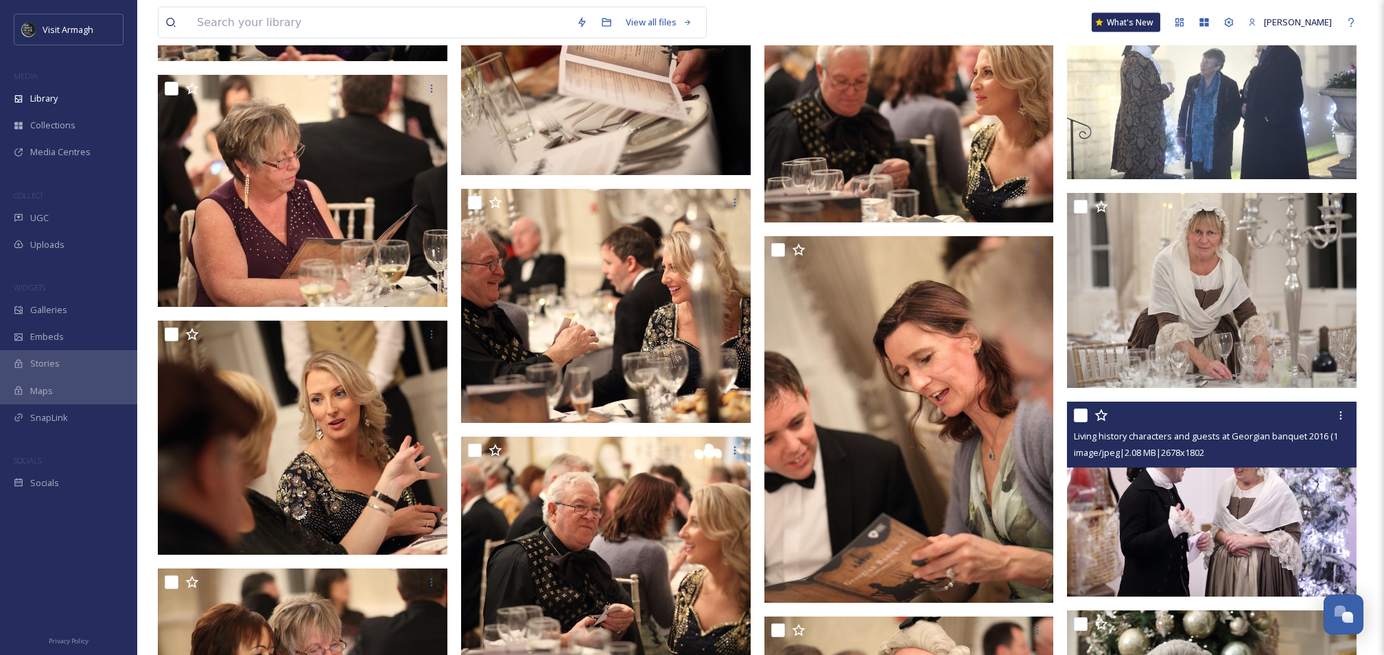
scroll to position [28957, 0]
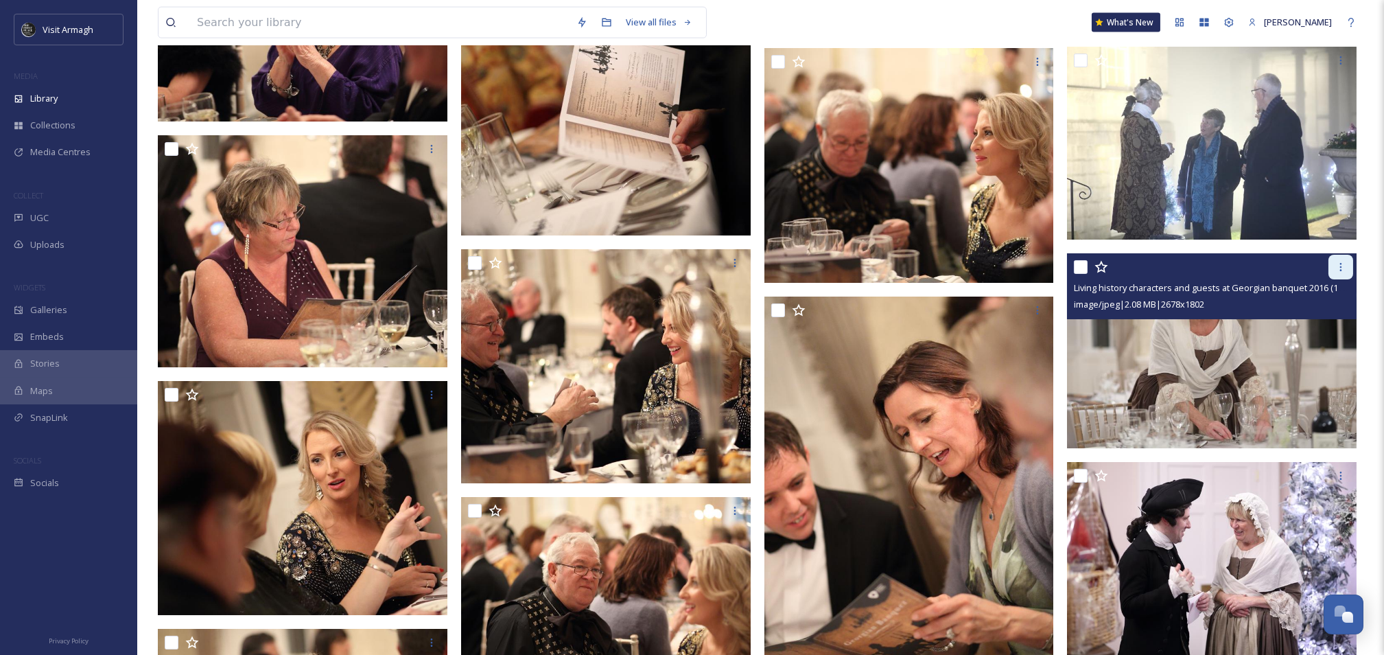
click at [1340, 261] on icon at bounding box center [1340, 266] width 11 height 11
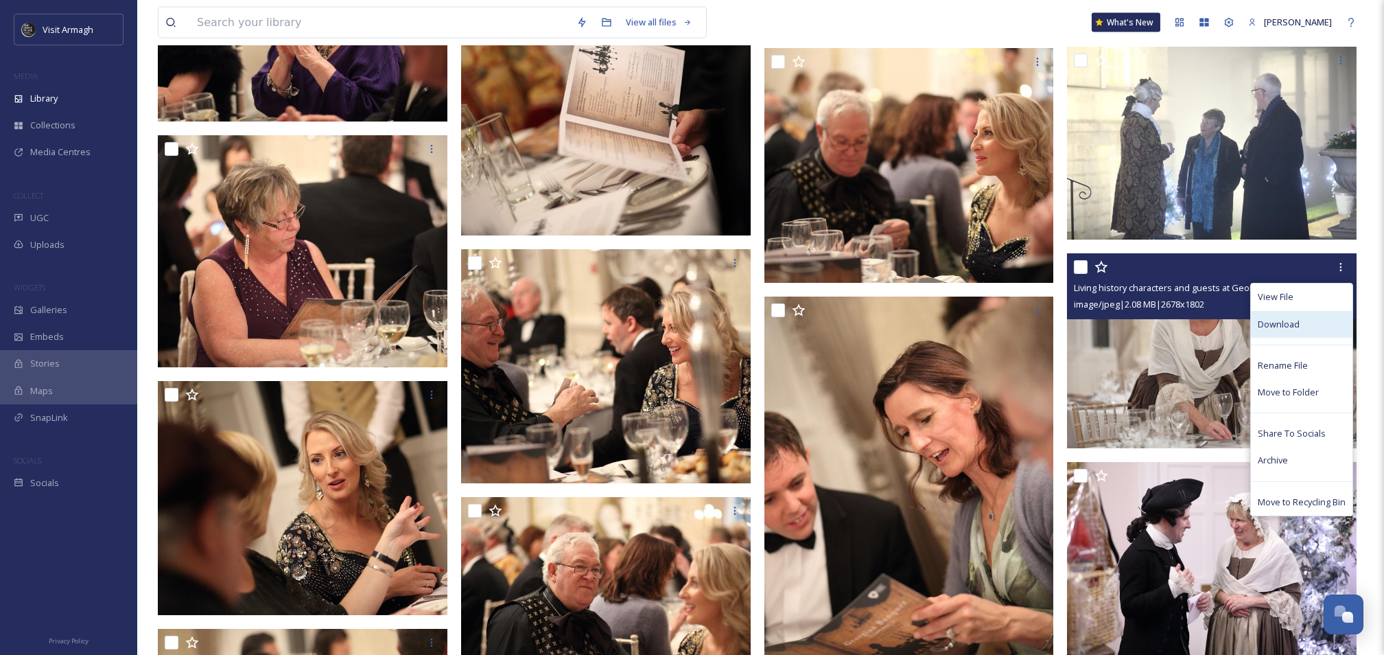
click at [1280, 321] on span "Download" at bounding box center [1279, 324] width 42 height 13
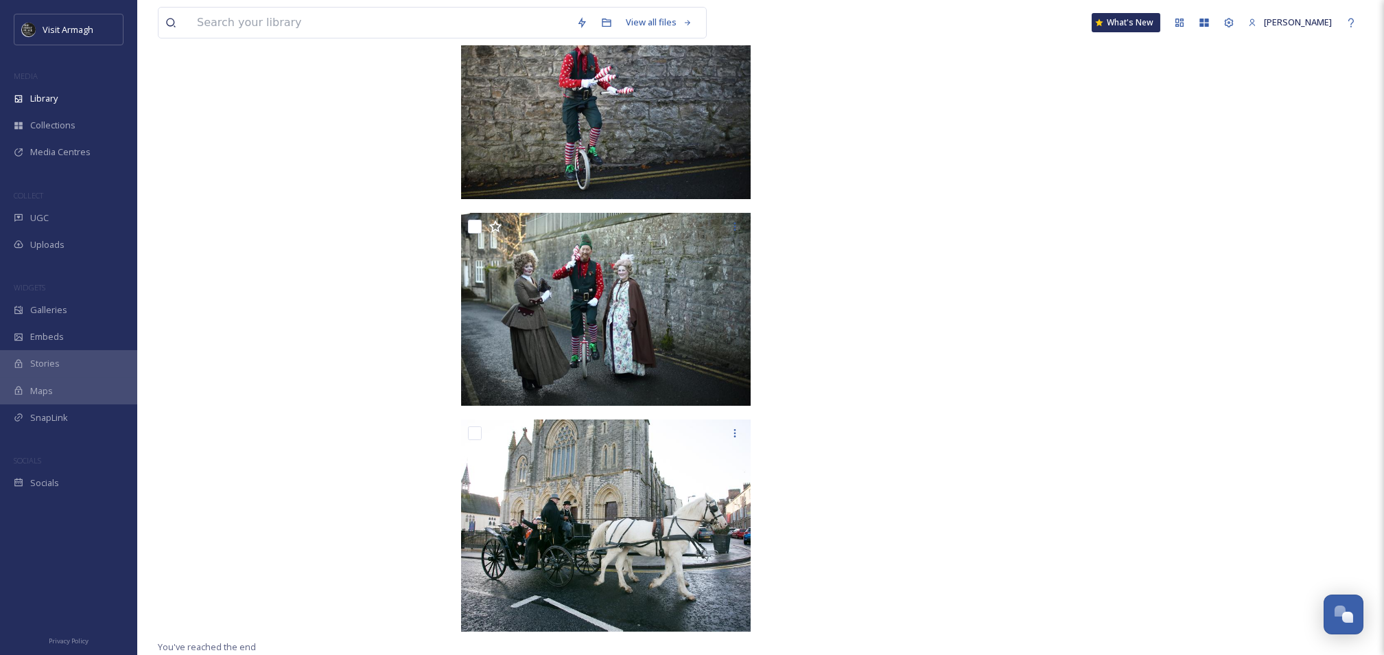
scroll to position [40562, 0]
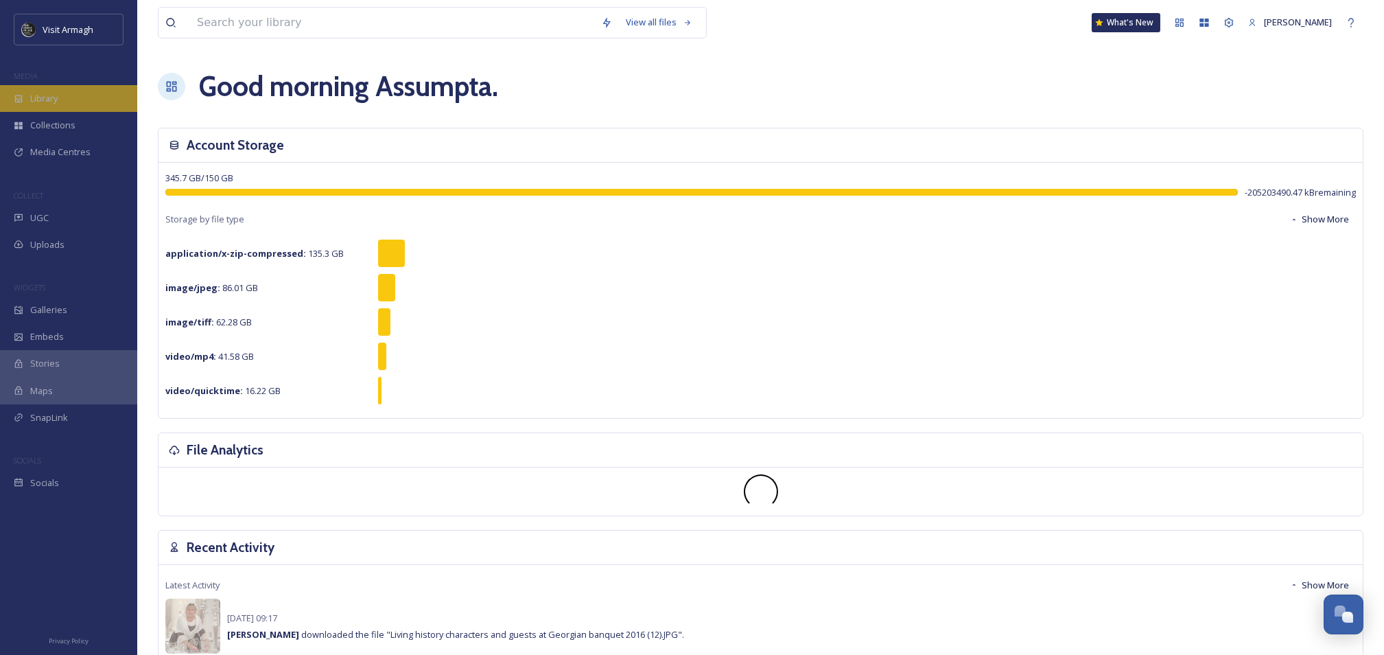
click at [67, 93] on div "Library" at bounding box center [68, 98] width 137 height 27
